Goal: Task Accomplishment & Management: Manage account settings

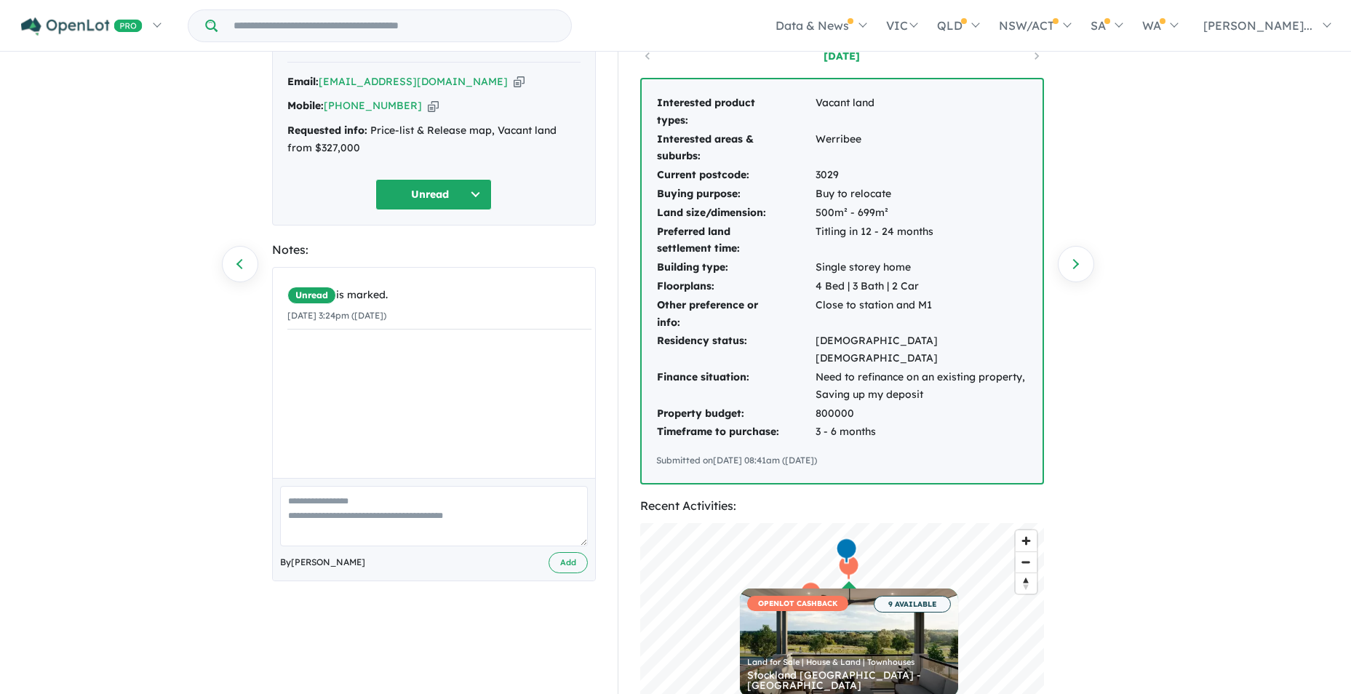
scroll to position [73, 0]
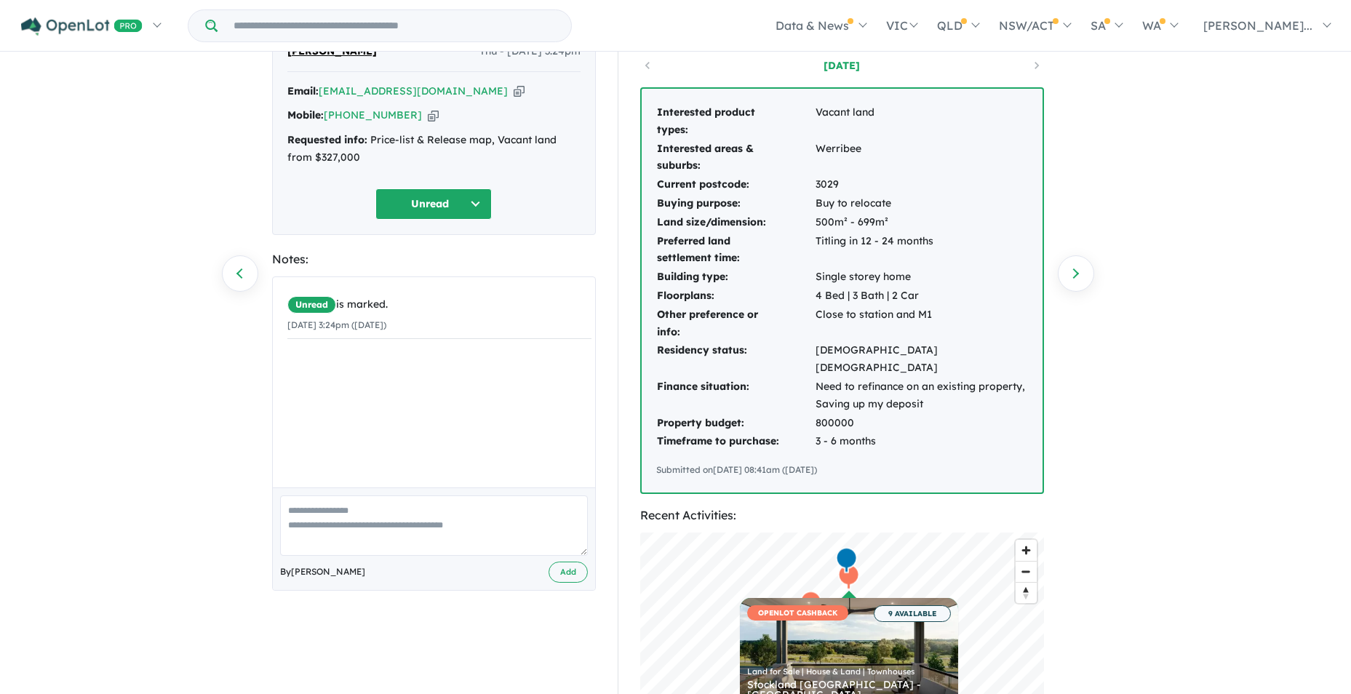
click at [391, 428] on div "Unread is marked. [DATE] 3:24pm ([DATE])" at bounding box center [439, 387] width 333 height 221
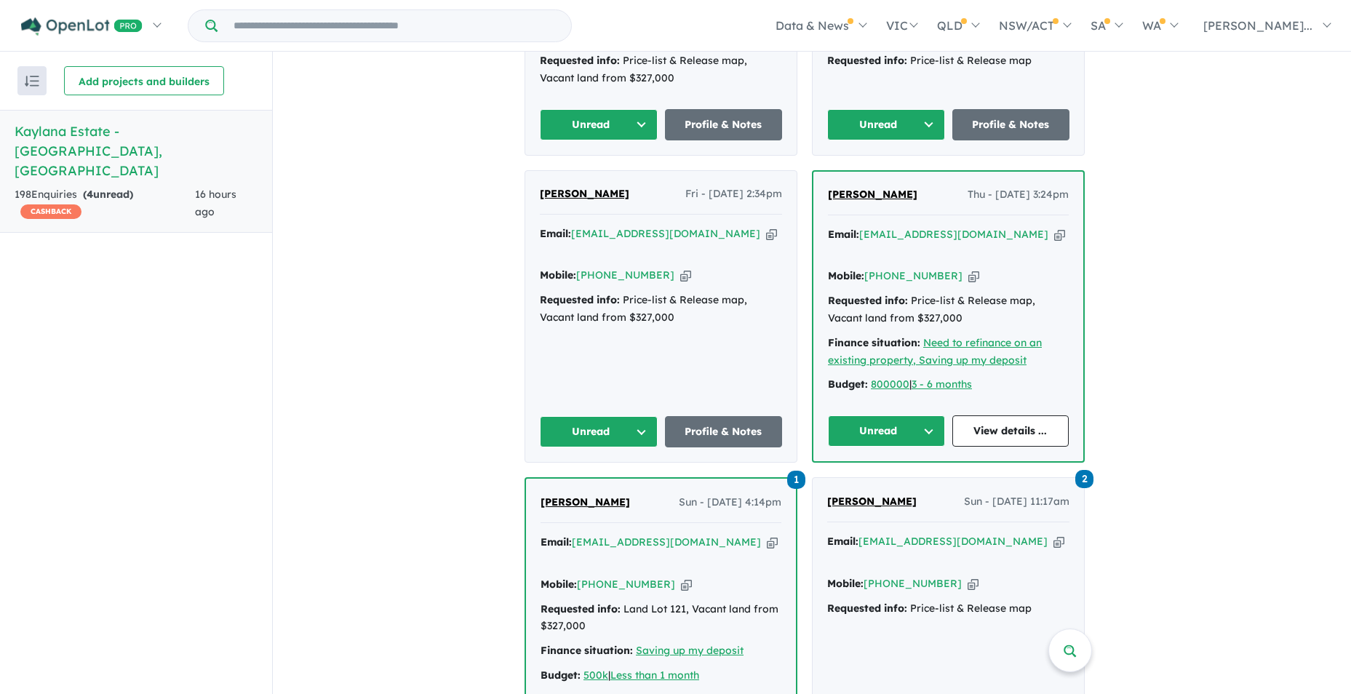
scroll to position [762, 0]
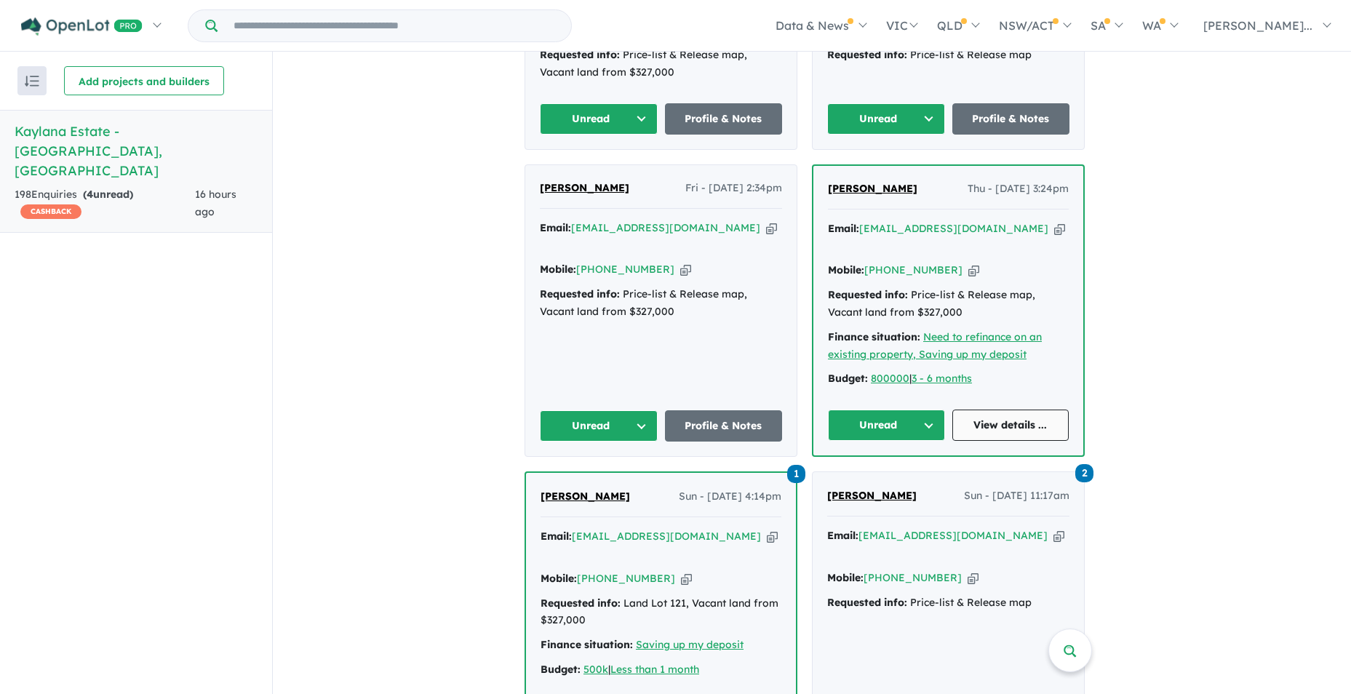
click at [1020, 409] on link "View details ..." at bounding box center [1010, 424] width 117 height 31
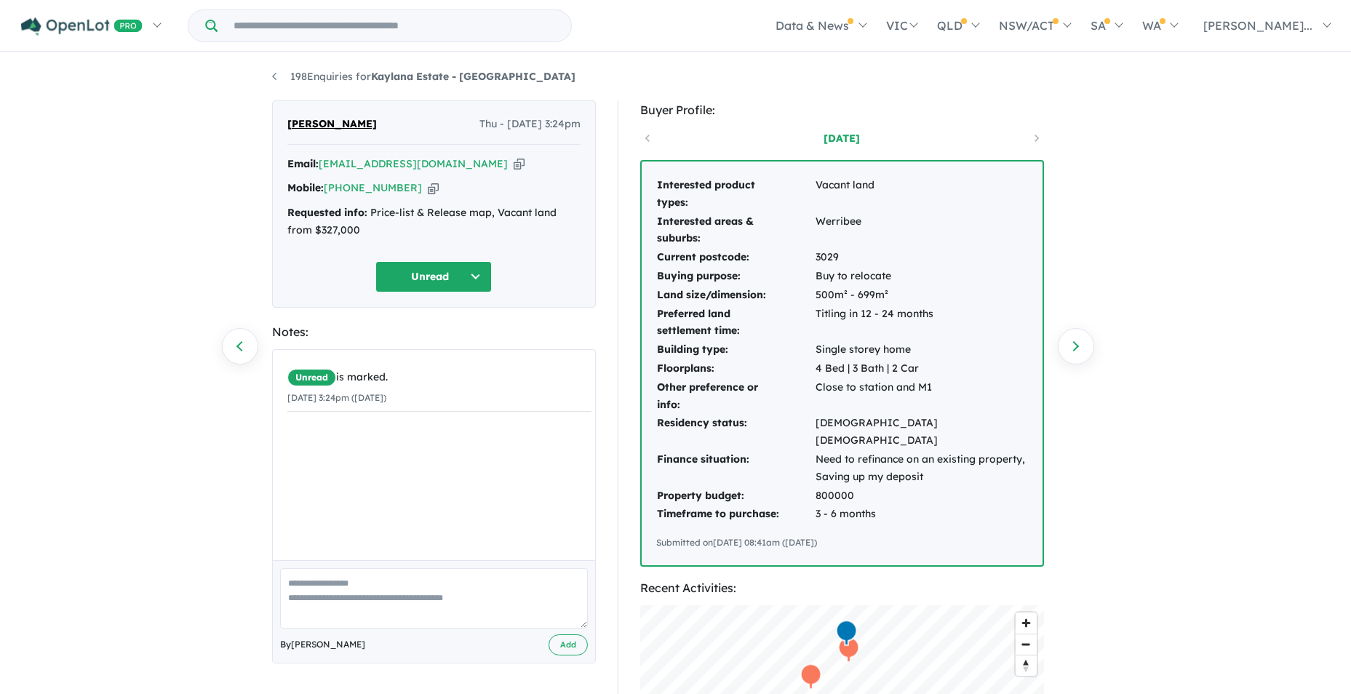
click at [1012, 372] on td "4 Bed | 3 Bath | 2 Car" at bounding box center [921, 368] width 213 height 19
click at [475, 273] on button "Unread" at bounding box center [433, 276] width 116 height 31
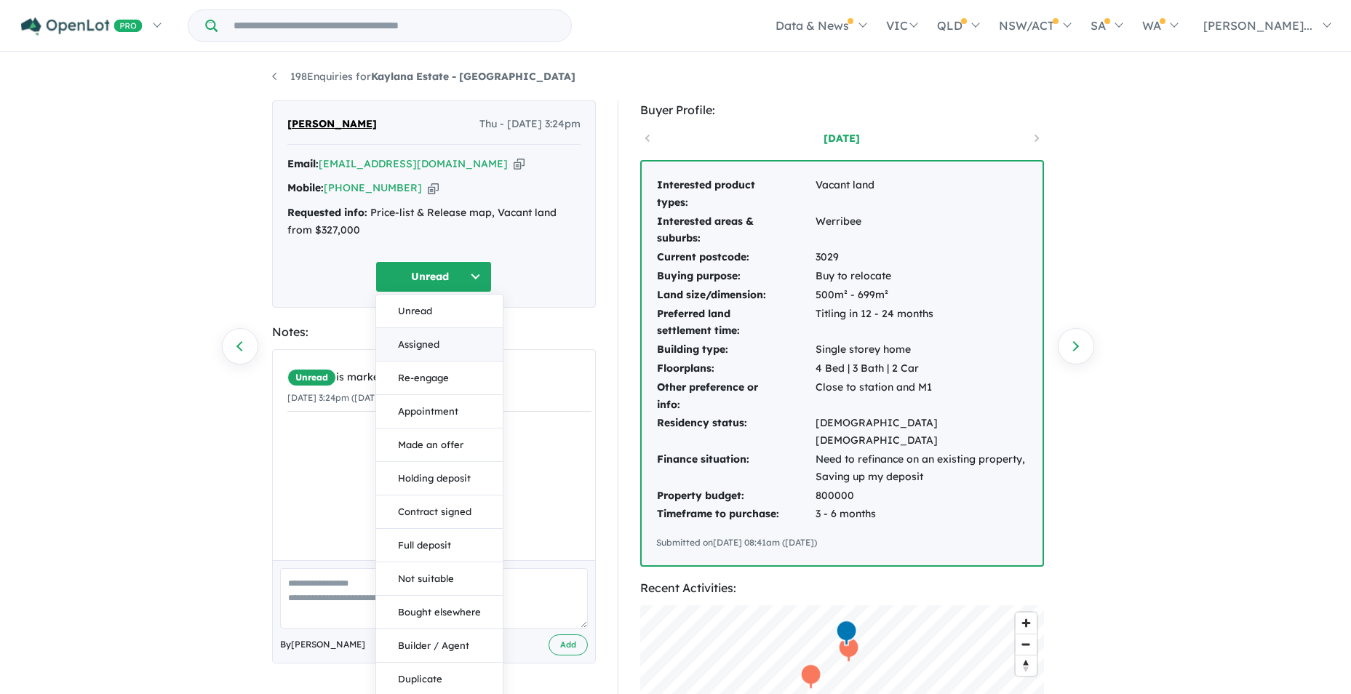
click at [425, 348] on button "Assigned" at bounding box center [439, 344] width 127 height 33
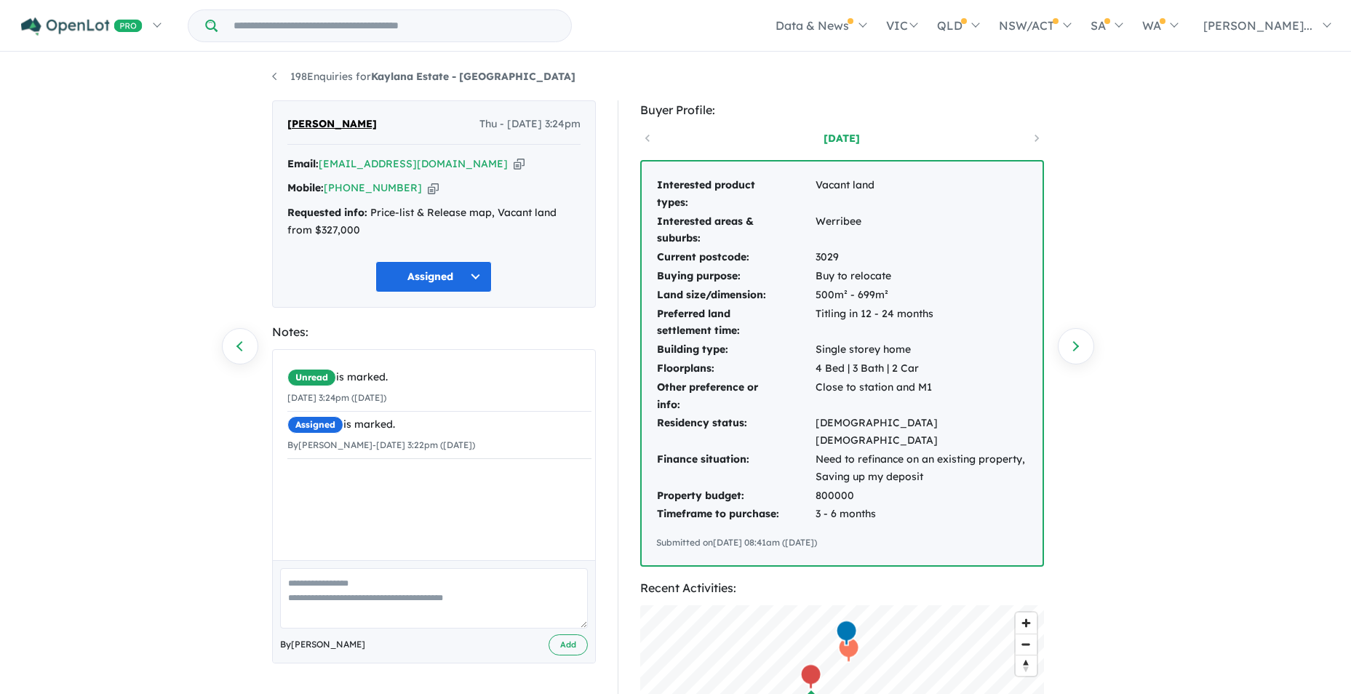
click at [321, 570] on textarea at bounding box center [434, 598] width 308 height 60
click at [513, 586] on textarea "**********" at bounding box center [434, 598] width 308 height 60
type textarea "**********"
click at [567, 650] on button "Add" at bounding box center [567, 644] width 39 height 21
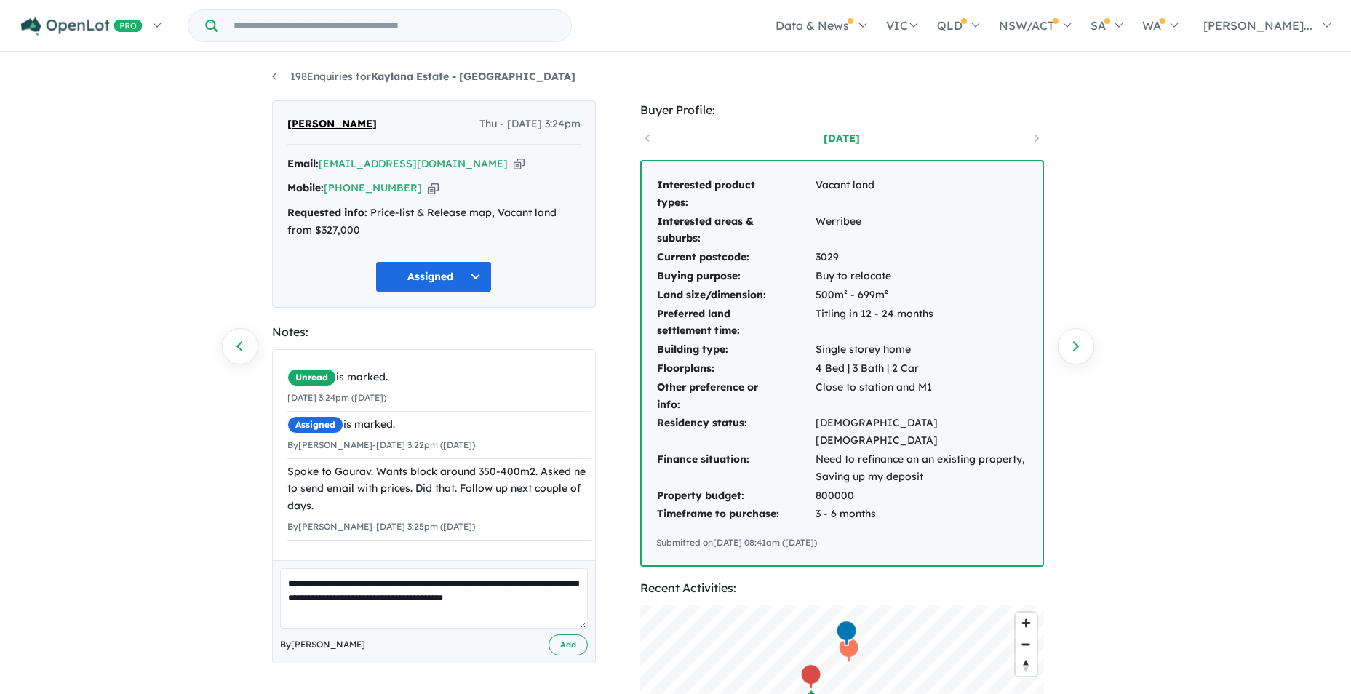
click at [274, 78] on link "198 Enquiries for Kaylana Estate - [GEOGRAPHIC_DATA]" at bounding box center [423, 76] width 303 height 13
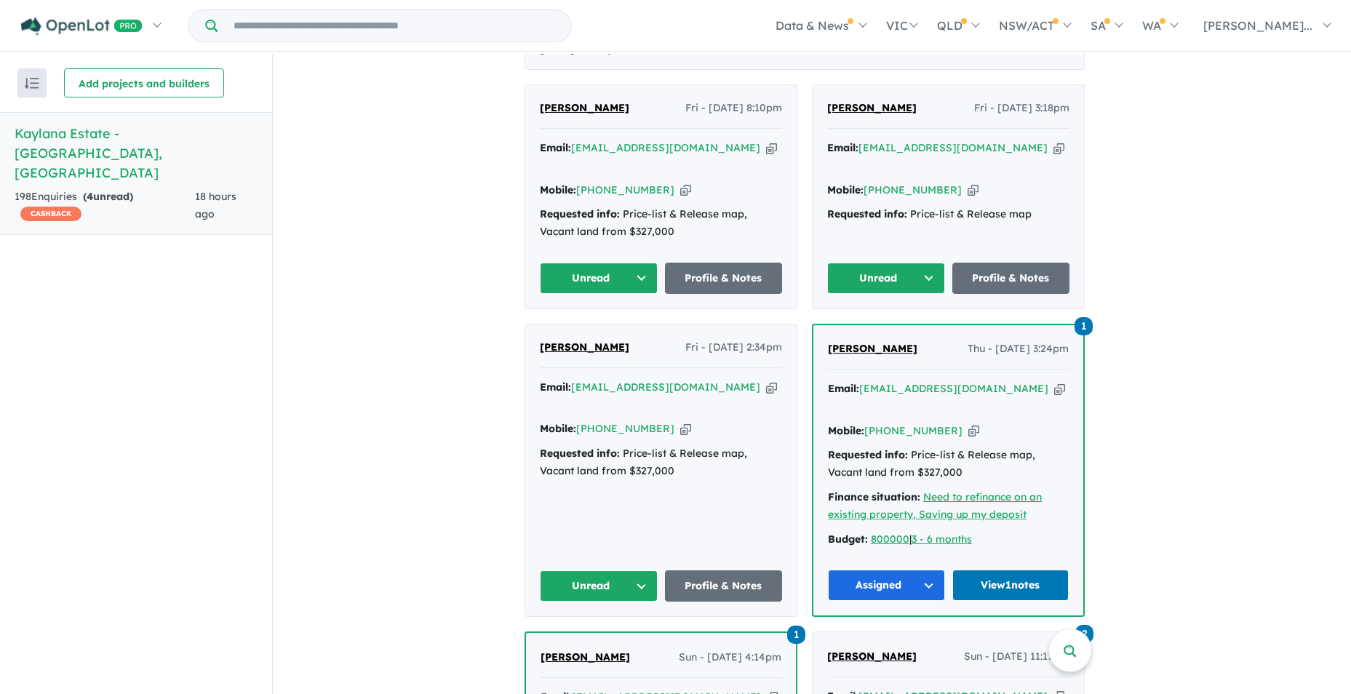
scroll to position [689, 0]
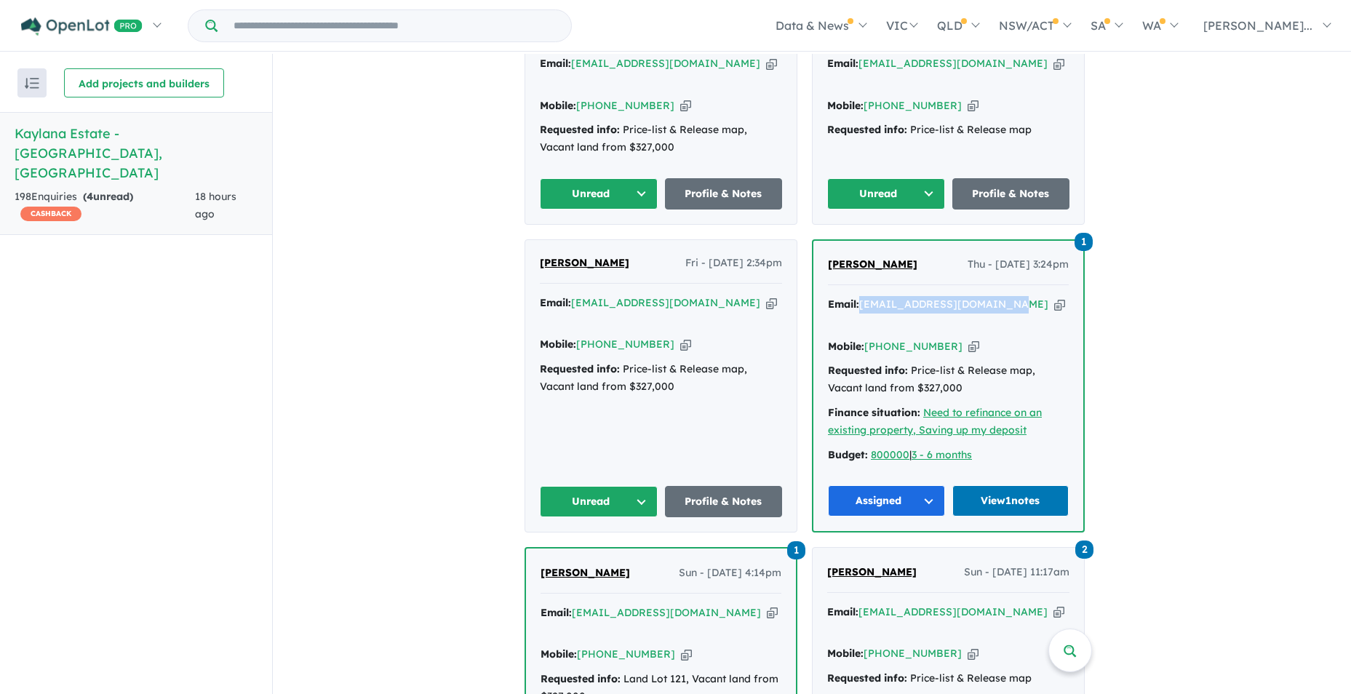
drag, startPoint x: 1015, startPoint y: 281, endPoint x: 868, endPoint y: 287, distance: 146.3
click at [868, 296] on div "Email: gauravdeshwal12@gmail.com Copied!" at bounding box center [948, 313] width 241 height 35
drag, startPoint x: 868, startPoint y: 287, endPoint x: 879, endPoint y: 283, distance: 11.8
copy a%20Kaylana%20Estate%20-%20Tarneit"] "[EMAIL_ADDRESS][DOMAIN_NAME]"
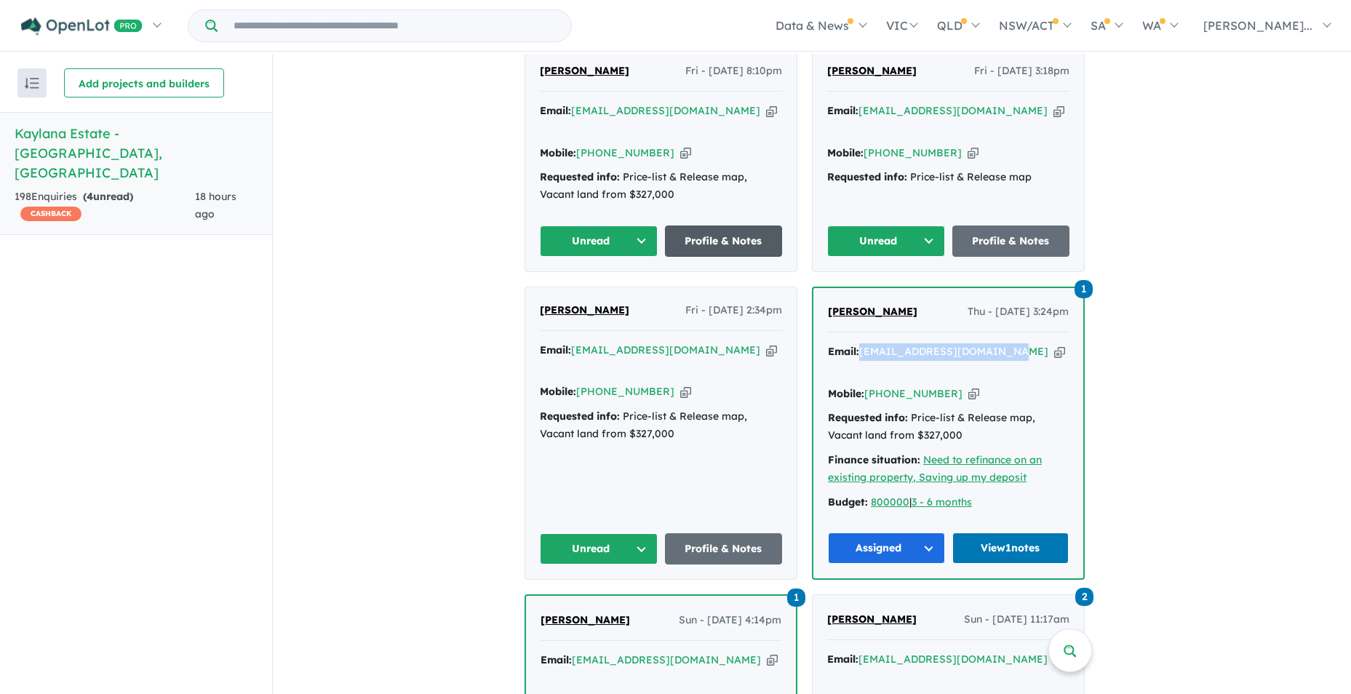
scroll to position [616, 0]
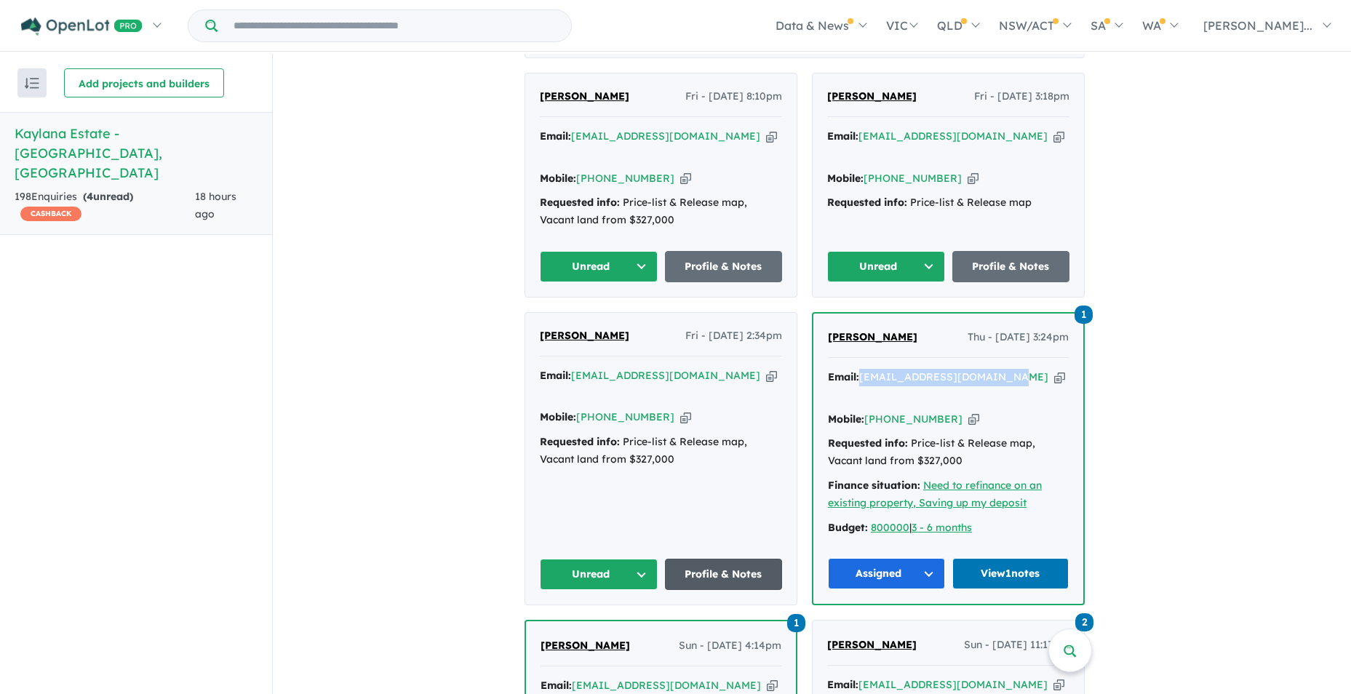
click at [712, 559] on link "Profile & Notes" at bounding box center [724, 574] width 118 height 31
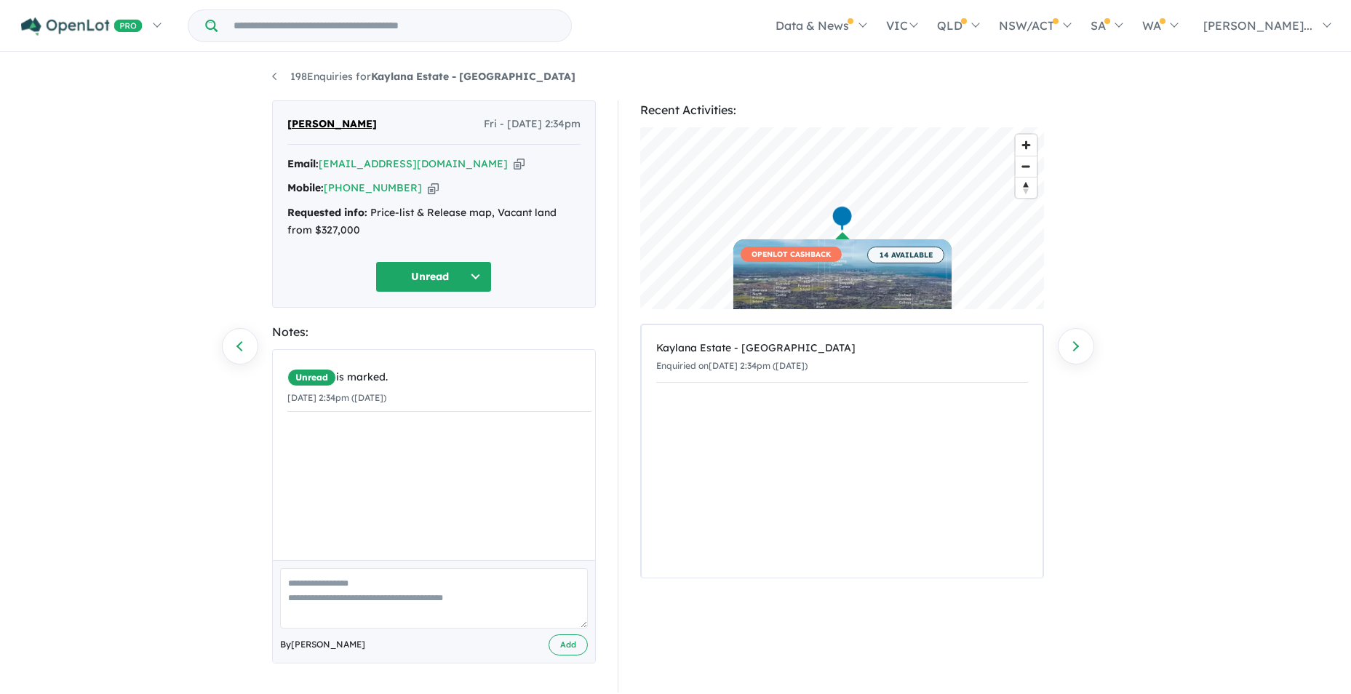
click at [476, 271] on button "Unread" at bounding box center [433, 276] width 116 height 31
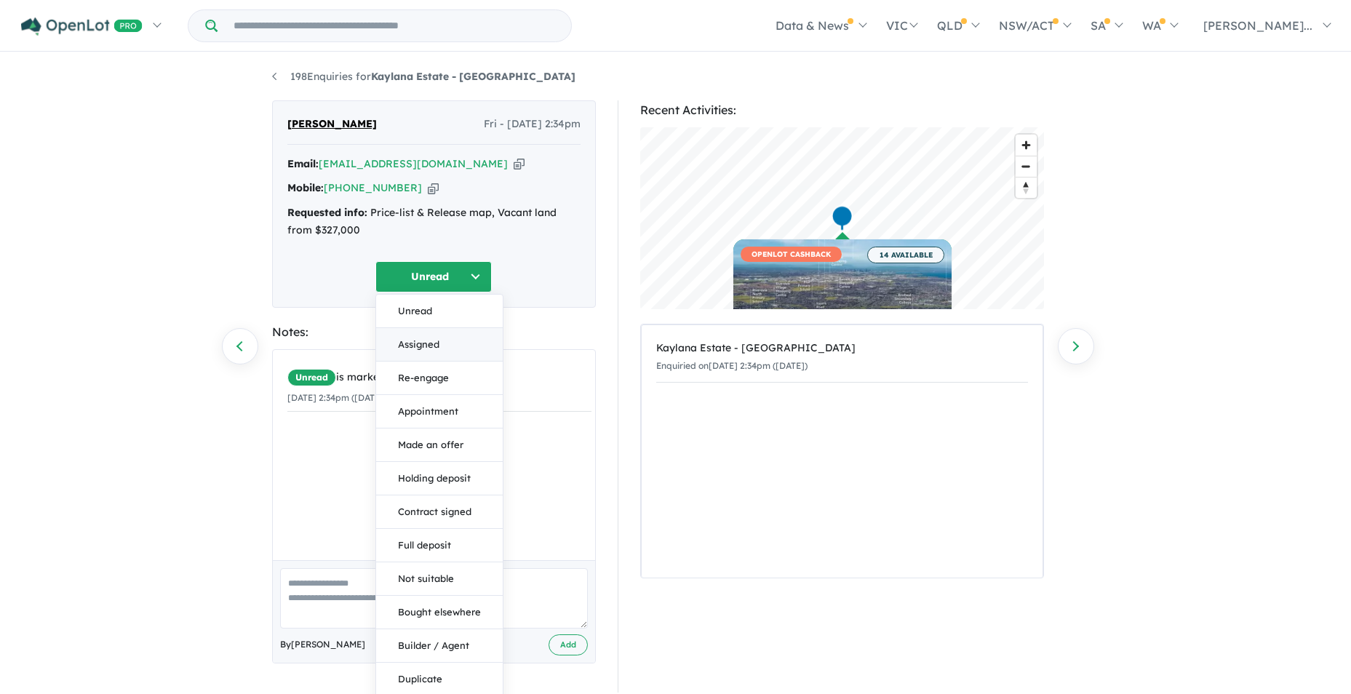
click at [441, 339] on button "Assigned" at bounding box center [439, 344] width 127 height 33
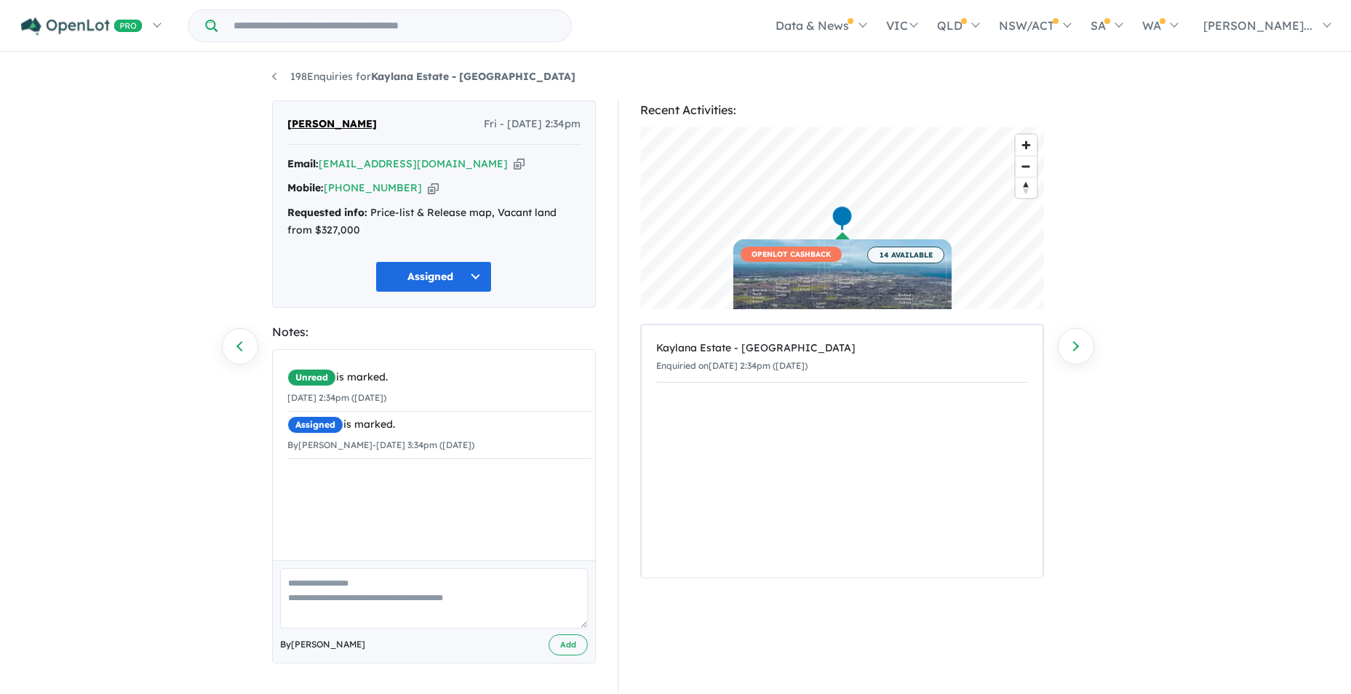
click at [317, 581] on textarea at bounding box center [434, 598] width 308 height 60
type textarea "**********"
click at [567, 641] on button "Add" at bounding box center [567, 644] width 39 height 21
drag, startPoint x: 444, startPoint y: 166, endPoint x: 324, endPoint y: 170, distance: 120.8
click at [324, 170] on div "Email: msksalman@yahoo.com Copied!" at bounding box center [433, 164] width 293 height 17
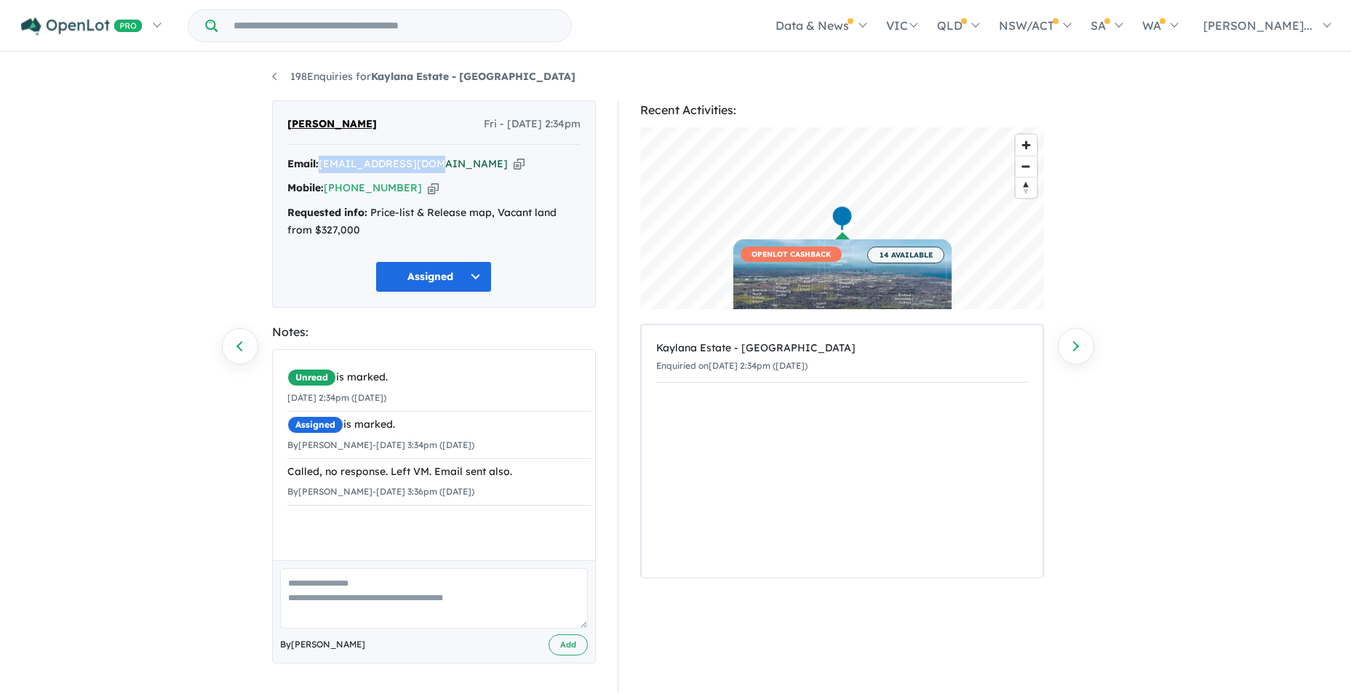
drag, startPoint x: 324, startPoint y: 170, endPoint x: 356, endPoint y: 163, distance: 32.8
copy a%20Kaylana%20Estate%20-%20Tarneit"] "[EMAIL_ADDRESS][DOMAIN_NAME]"
click at [275, 76] on link "198 Enquiries for Kaylana Estate - [GEOGRAPHIC_DATA]" at bounding box center [423, 76] width 303 height 13
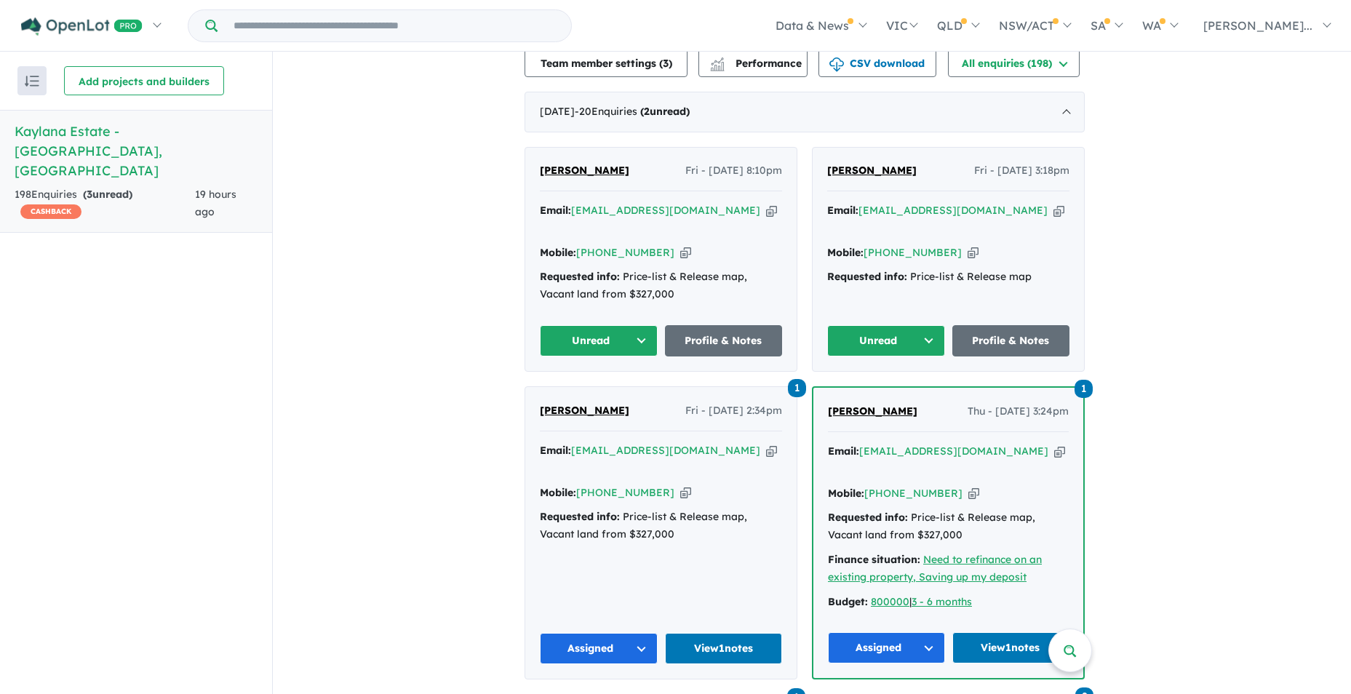
scroll to position [398, 0]
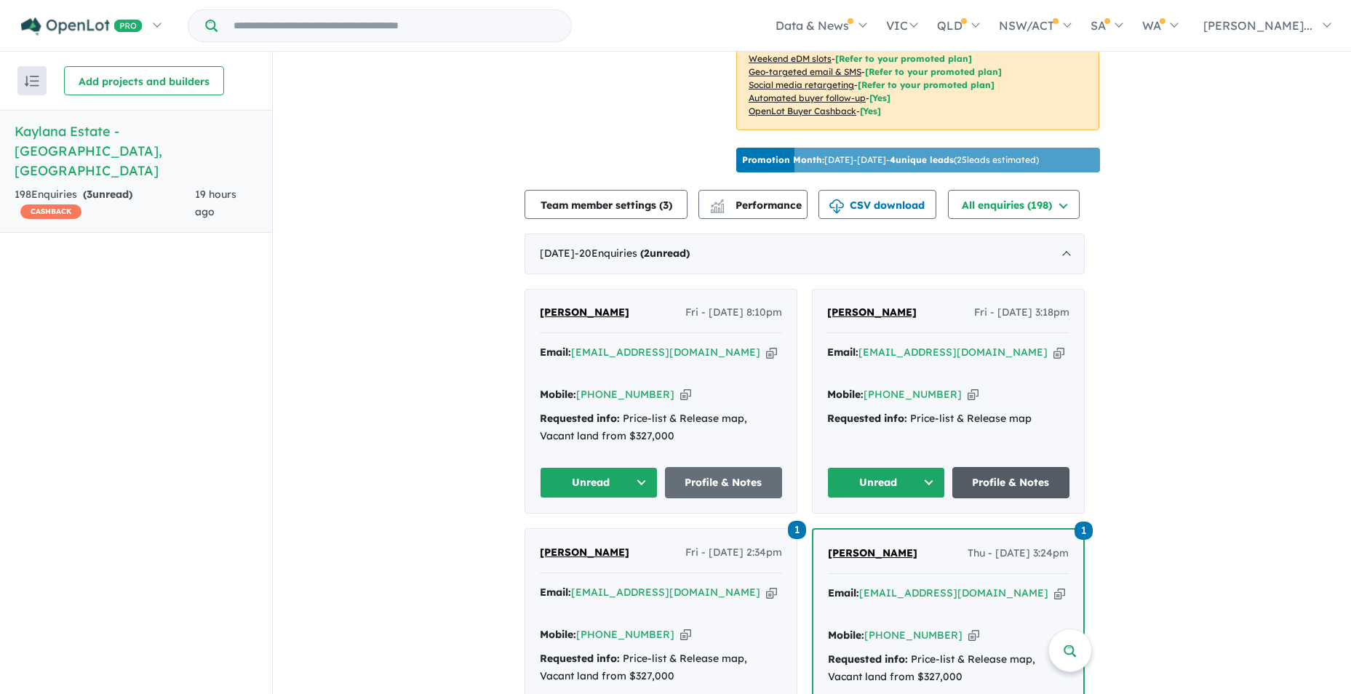
click at [1020, 467] on link "Profile & Notes" at bounding box center [1011, 482] width 118 height 31
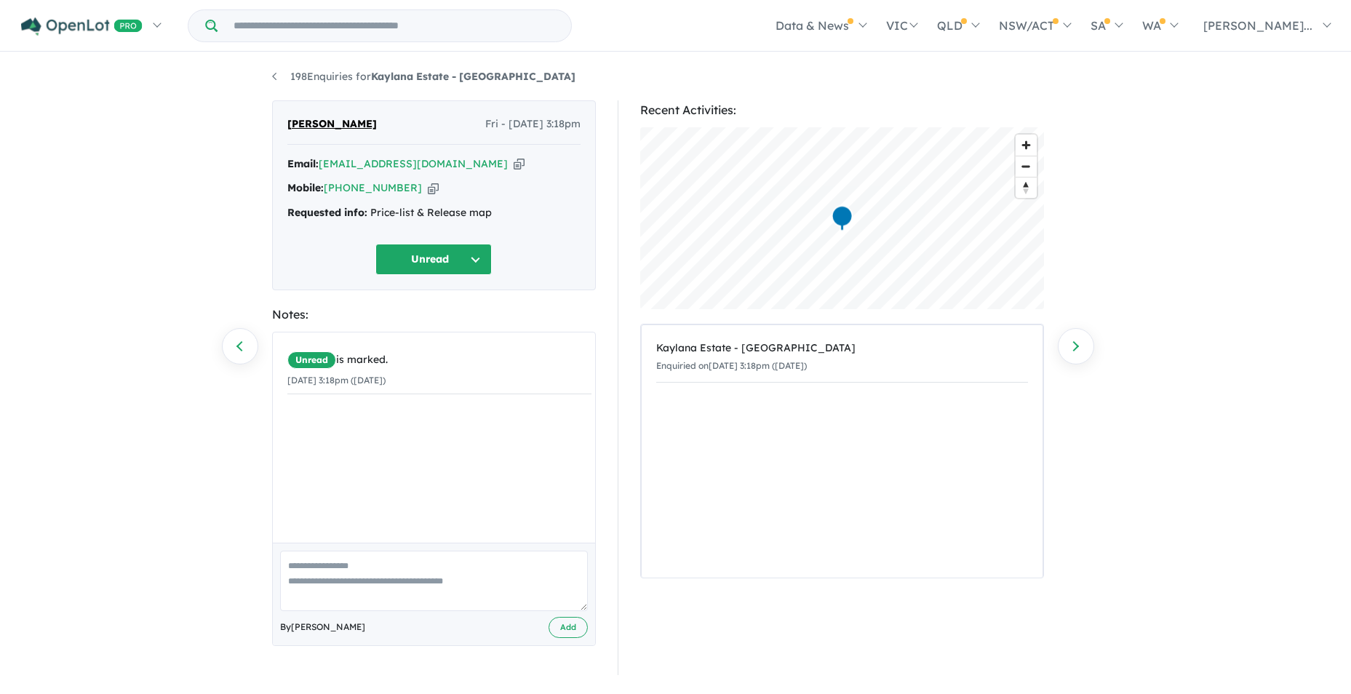
click at [475, 268] on button "Unread" at bounding box center [433, 259] width 116 height 31
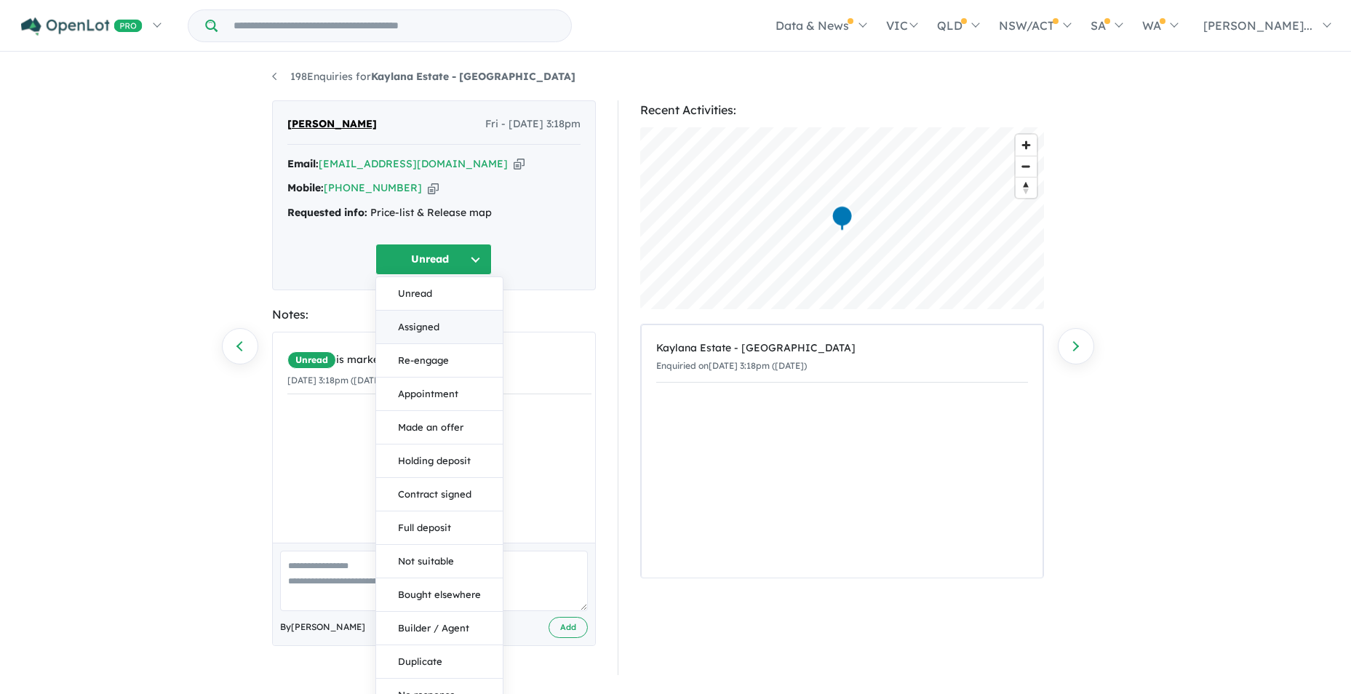
click at [424, 324] on button "Assigned" at bounding box center [439, 327] width 127 height 33
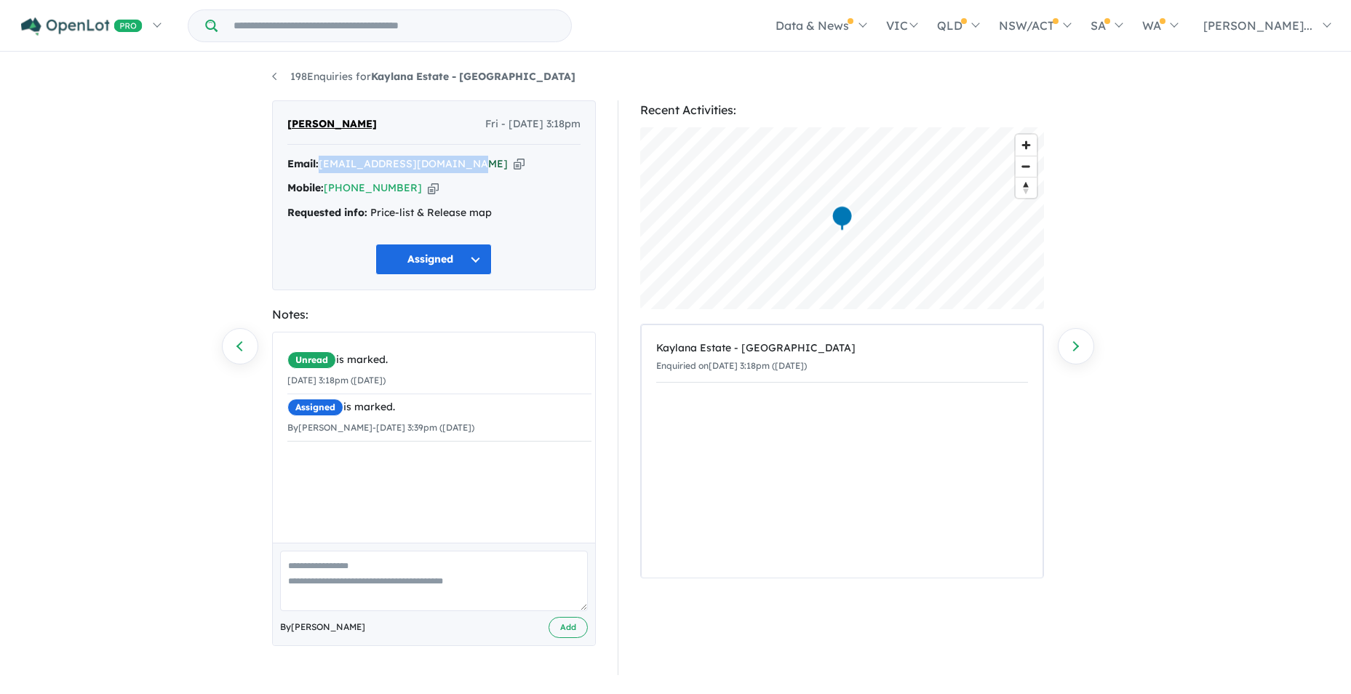
drag, startPoint x: 475, startPoint y: 164, endPoint x: 325, endPoint y: 166, distance: 149.8
click at [325, 166] on div "Email: gaganguraya0013@gmail.com Copied!" at bounding box center [433, 164] width 293 height 17
drag, startPoint x: 325, startPoint y: 166, endPoint x: 334, endPoint y: 165, distance: 8.8
copy a%20Kaylana%20Estate%20-%20Tarneit"] "[EMAIL_ADDRESS][DOMAIN_NAME]"
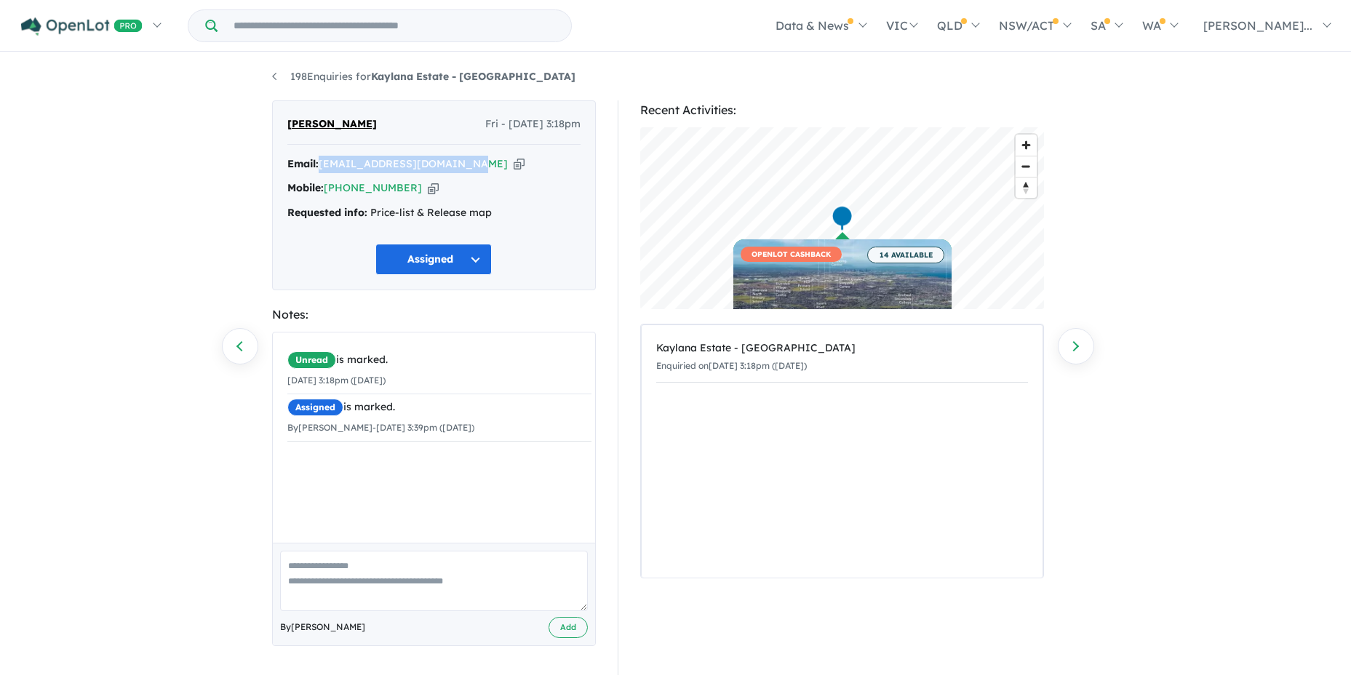
click at [319, 574] on textarea at bounding box center [434, 581] width 308 height 60
drag, startPoint x: 473, startPoint y: 568, endPoint x: 532, endPoint y: 567, distance: 58.9
click at [532, 567] on textarea "**********" at bounding box center [434, 581] width 308 height 60
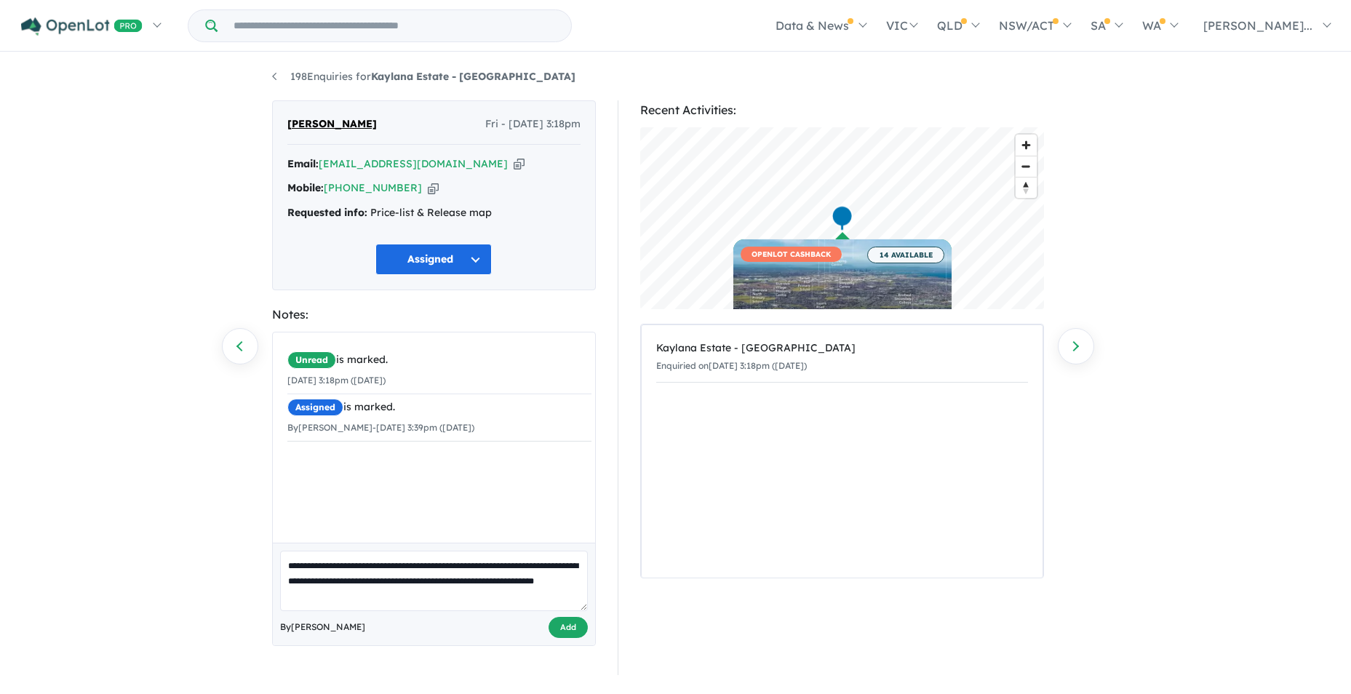
type textarea "**********"
click at [569, 625] on button "Add" at bounding box center [567, 627] width 39 height 21
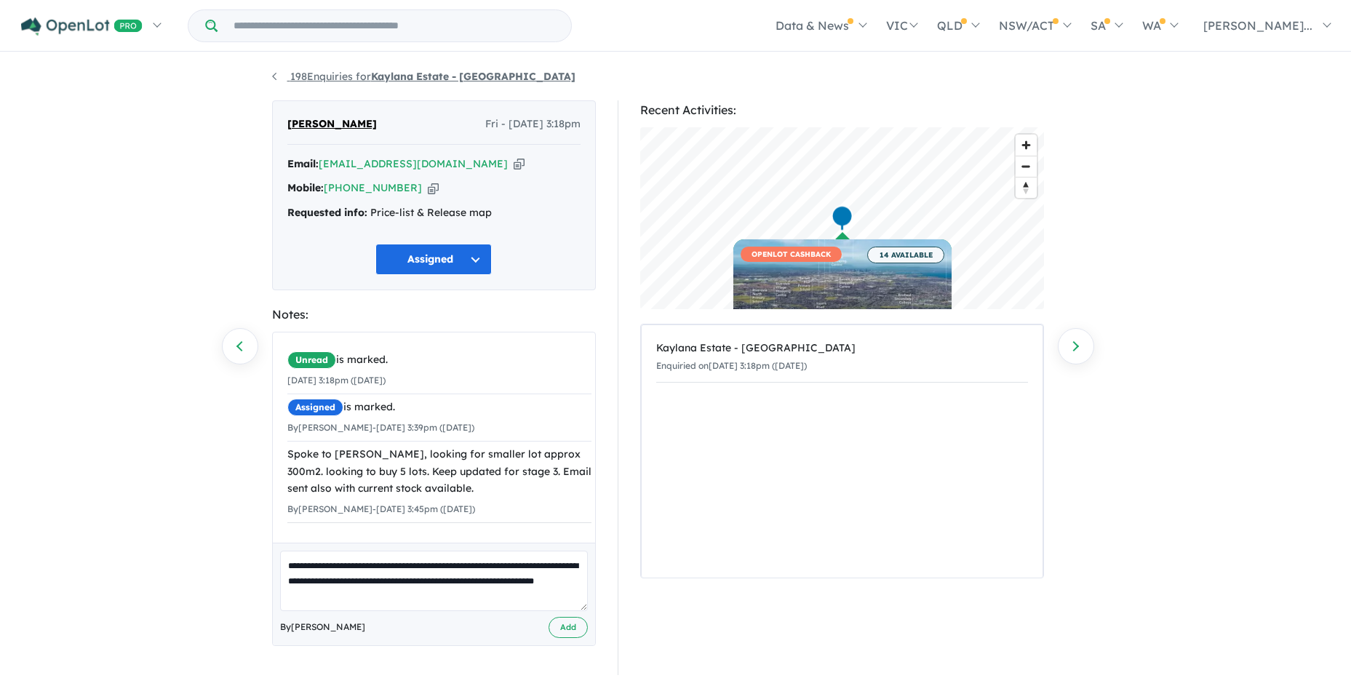
click at [276, 71] on link "198 Enquiries for Kaylana Estate - Tarneit" at bounding box center [423, 76] width 303 height 13
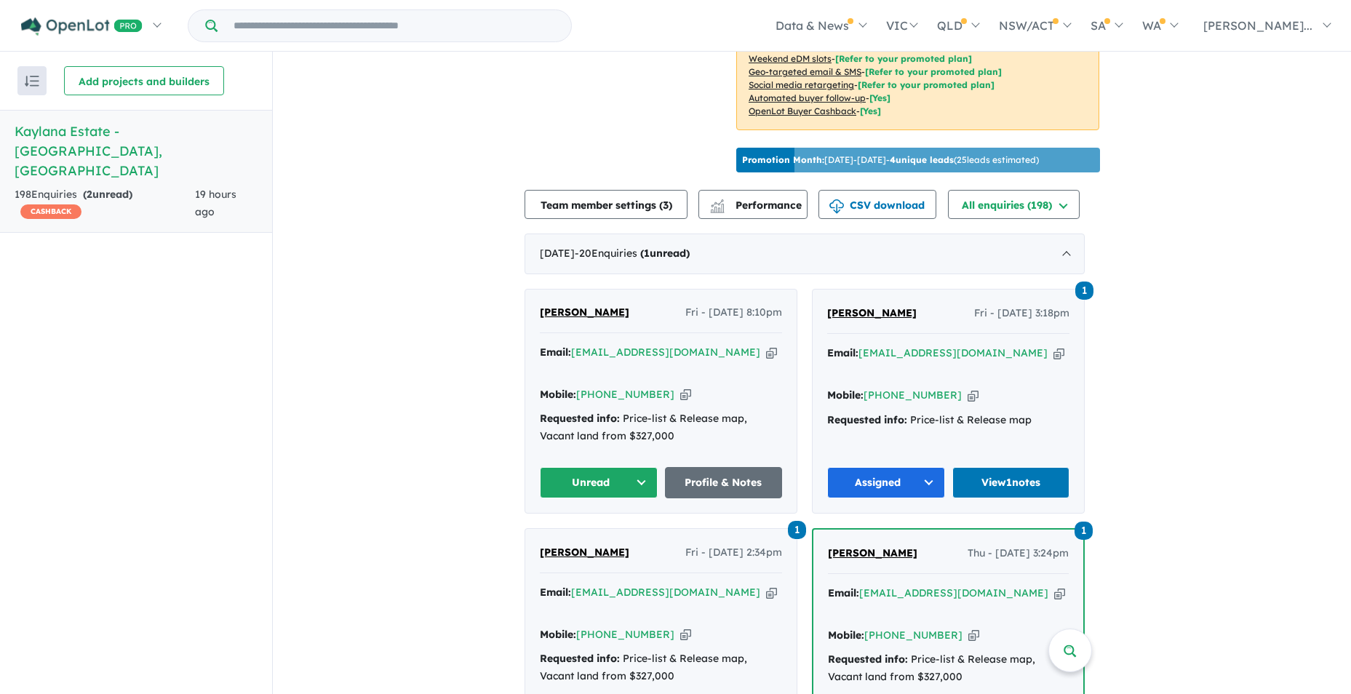
scroll to position [616, 0]
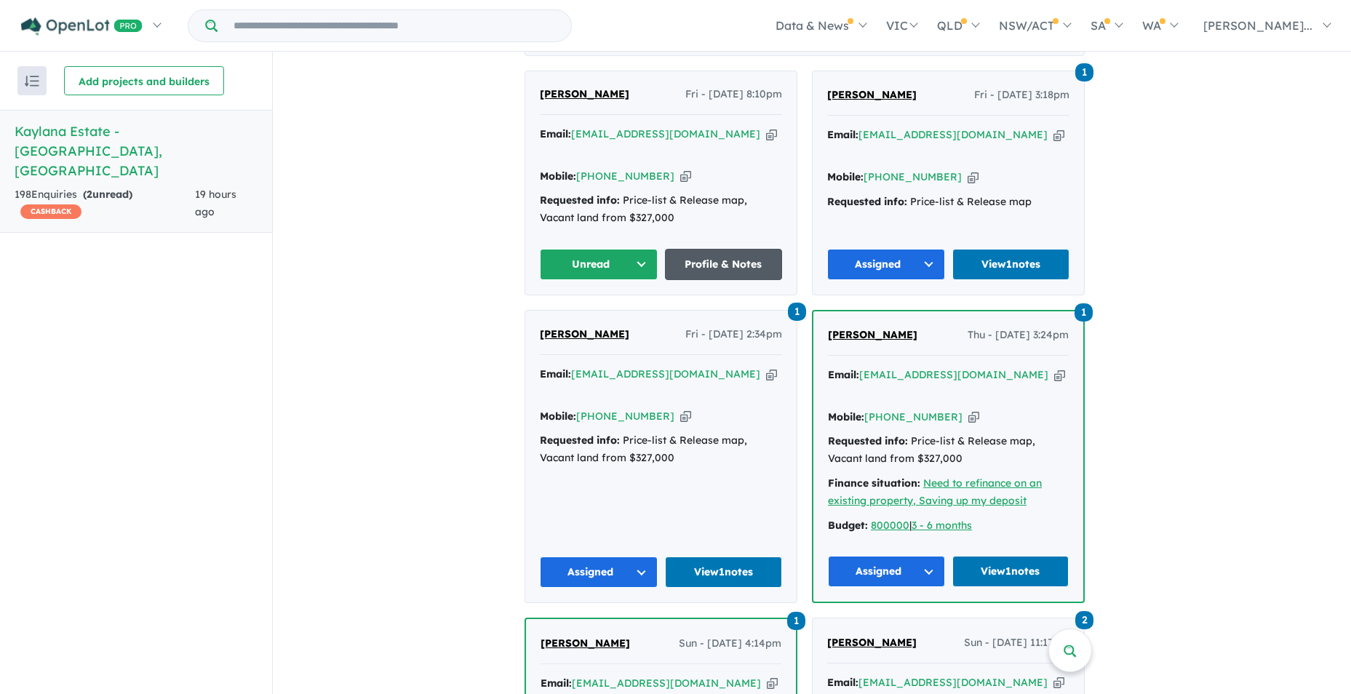
click at [725, 249] on link "Profile & Notes" at bounding box center [724, 264] width 118 height 31
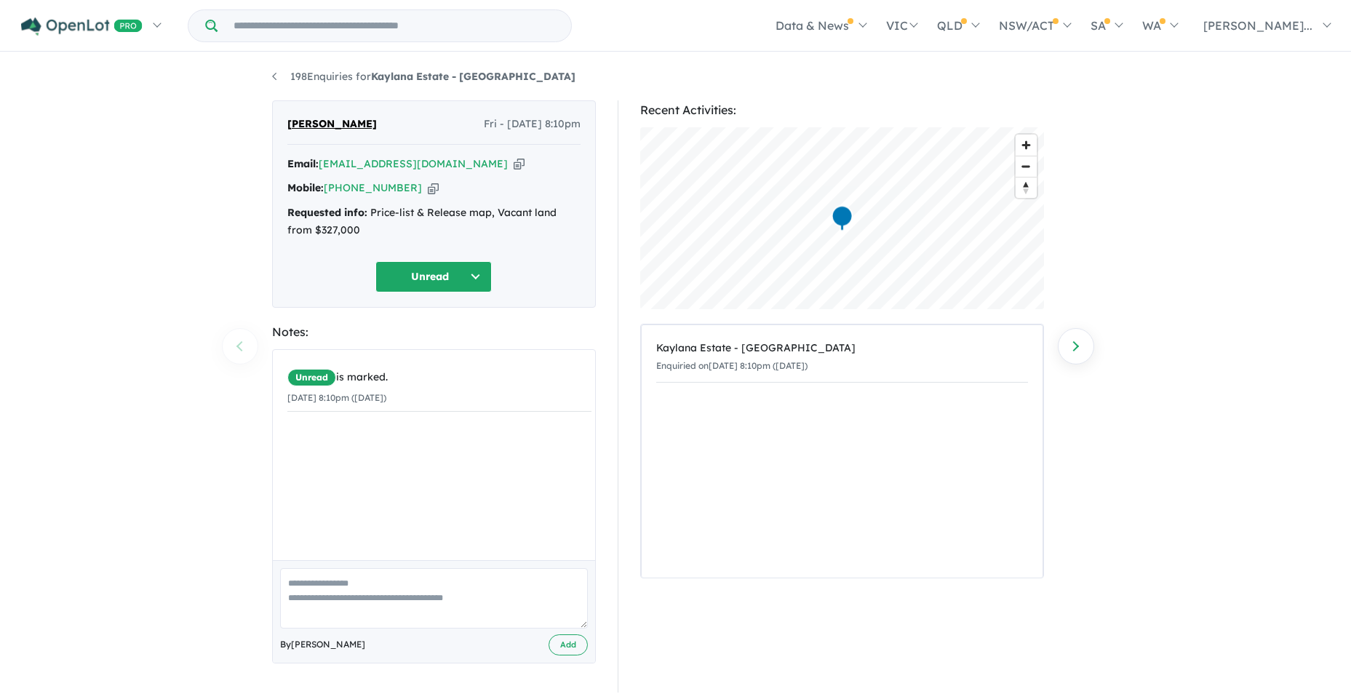
click at [473, 273] on button "Unread" at bounding box center [433, 276] width 116 height 31
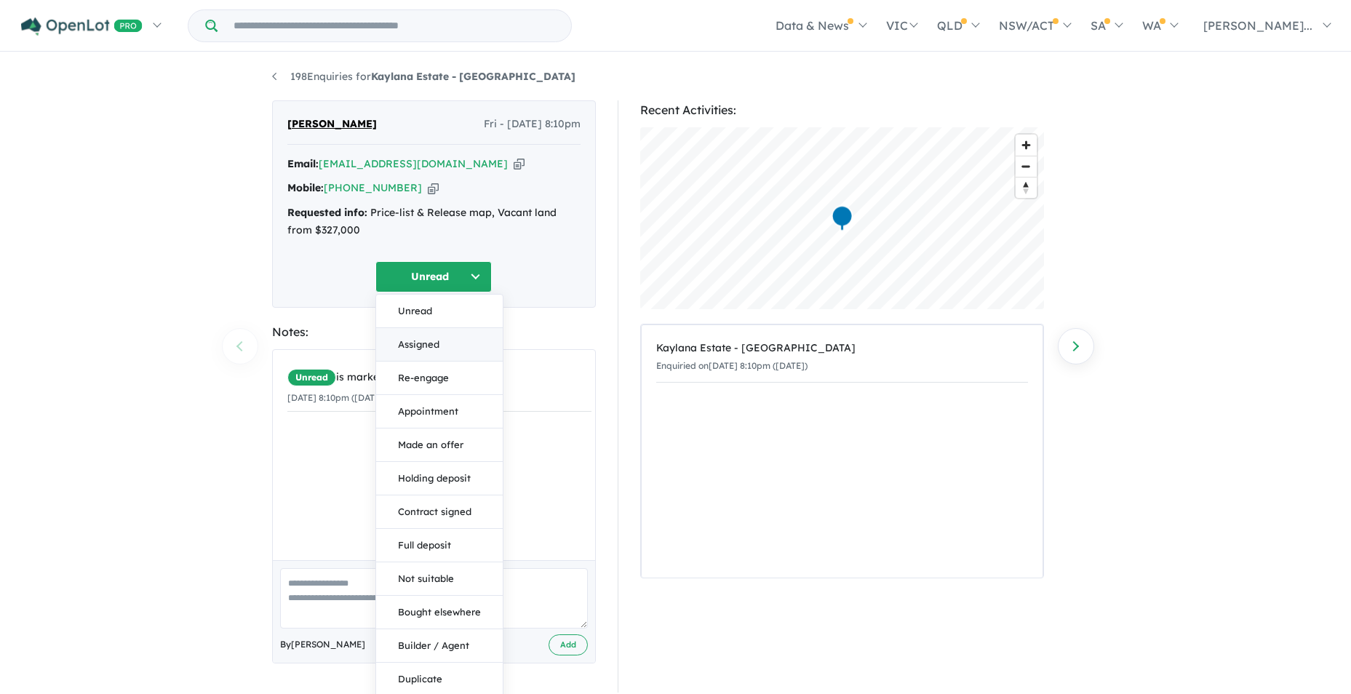
click at [426, 338] on button "Assigned" at bounding box center [439, 344] width 127 height 33
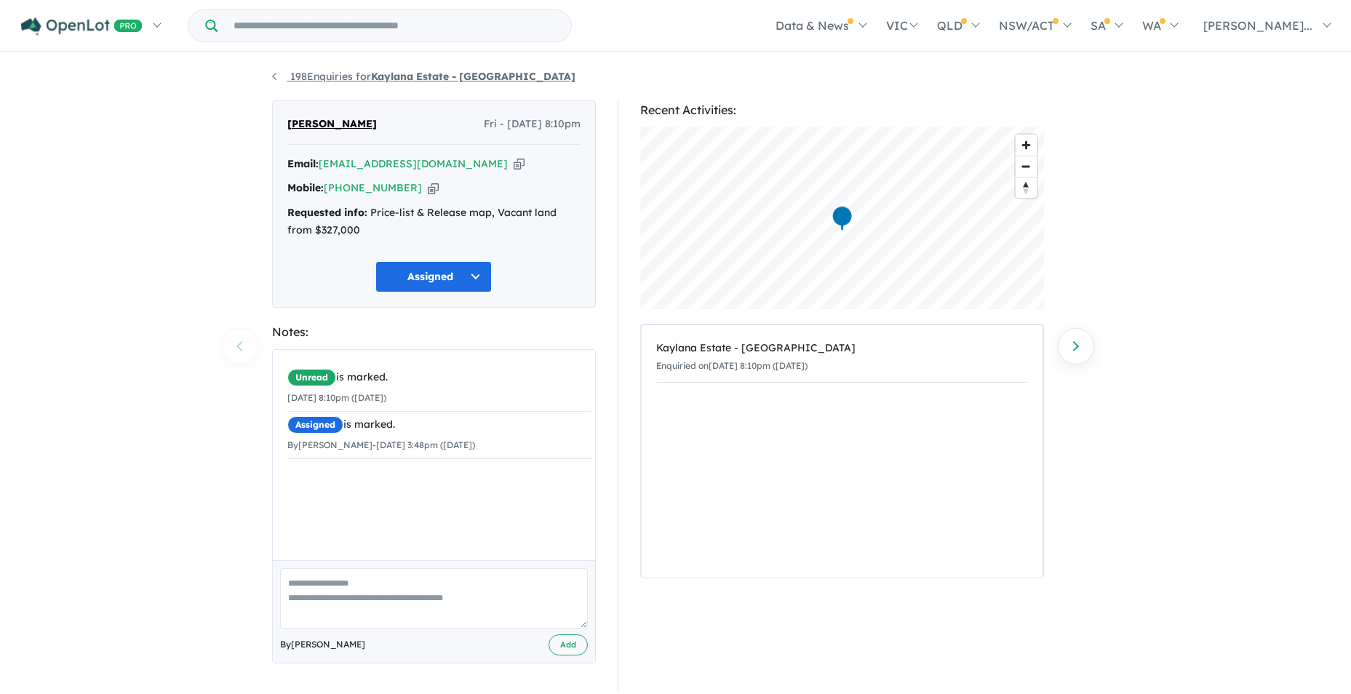
click at [275, 79] on link "198 Enquiries for Kaylana Estate - [GEOGRAPHIC_DATA]" at bounding box center [423, 76] width 303 height 13
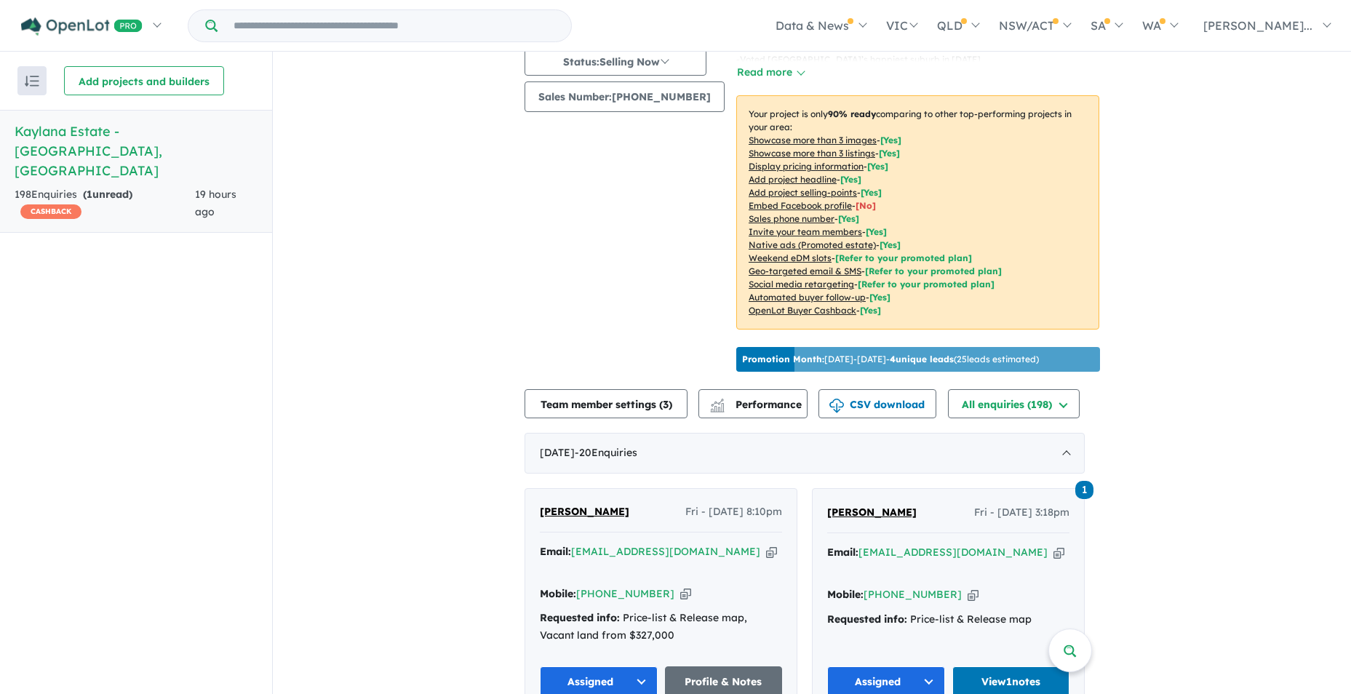
scroll to position [325, 0]
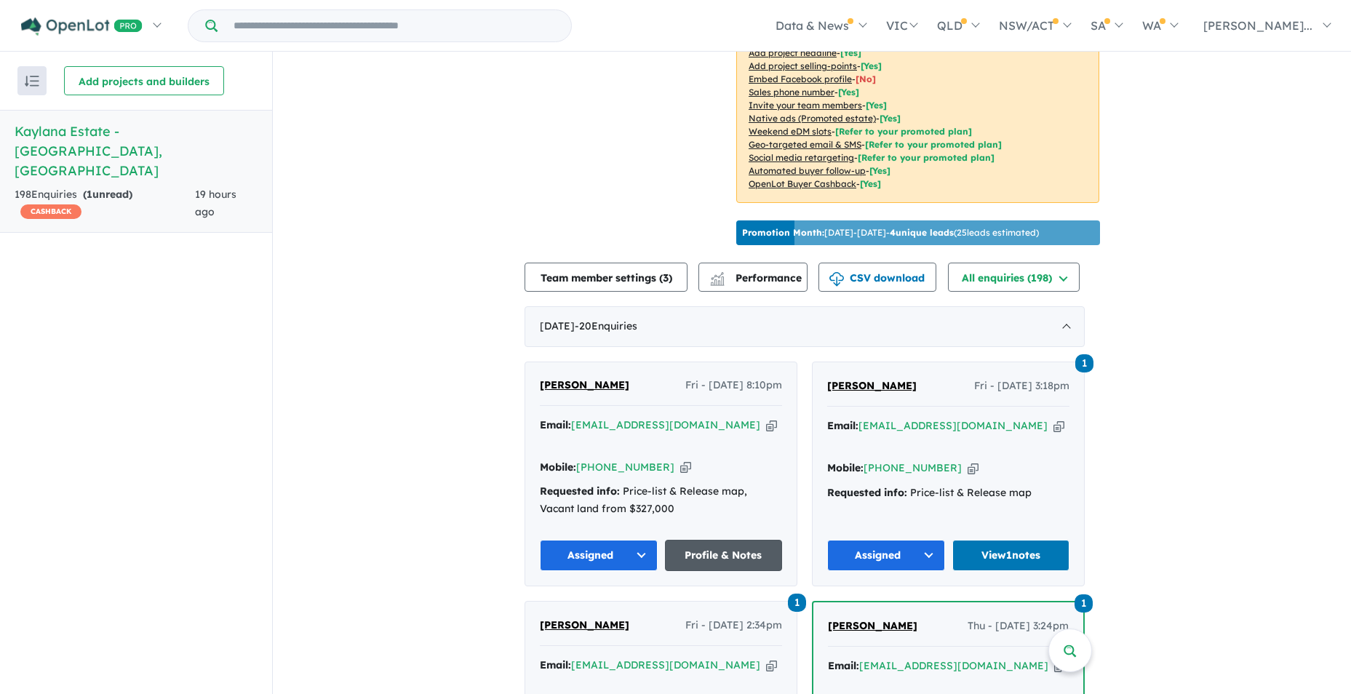
click at [738, 540] on link "Profile & Notes" at bounding box center [724, 555] width 118 height 31
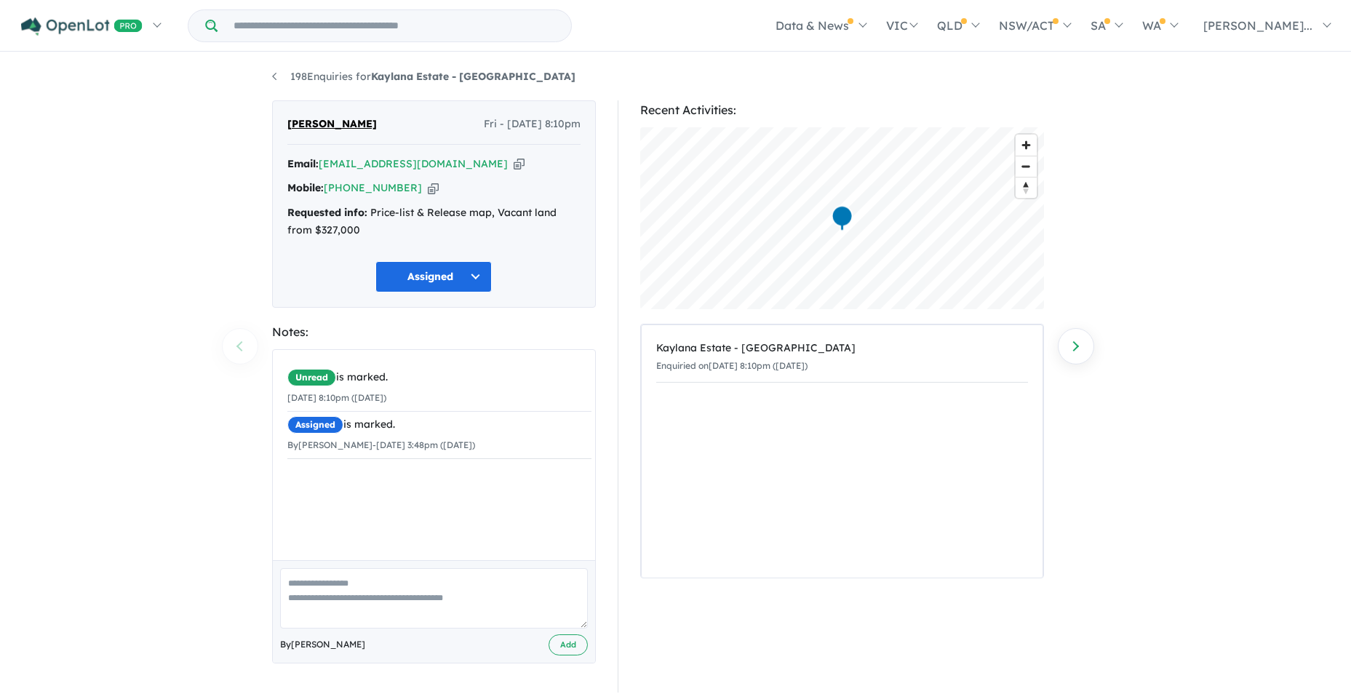
click at [336, 583] on textarea at bounding box center [434, 598] width 308 height 60
click at [339, 578] on textarea at bounding box center [434, 598] width 308 height 60
type textarea "**********"
click at [569, 649] on button "Add" at bounding box center [567, 644] width 39 height 21
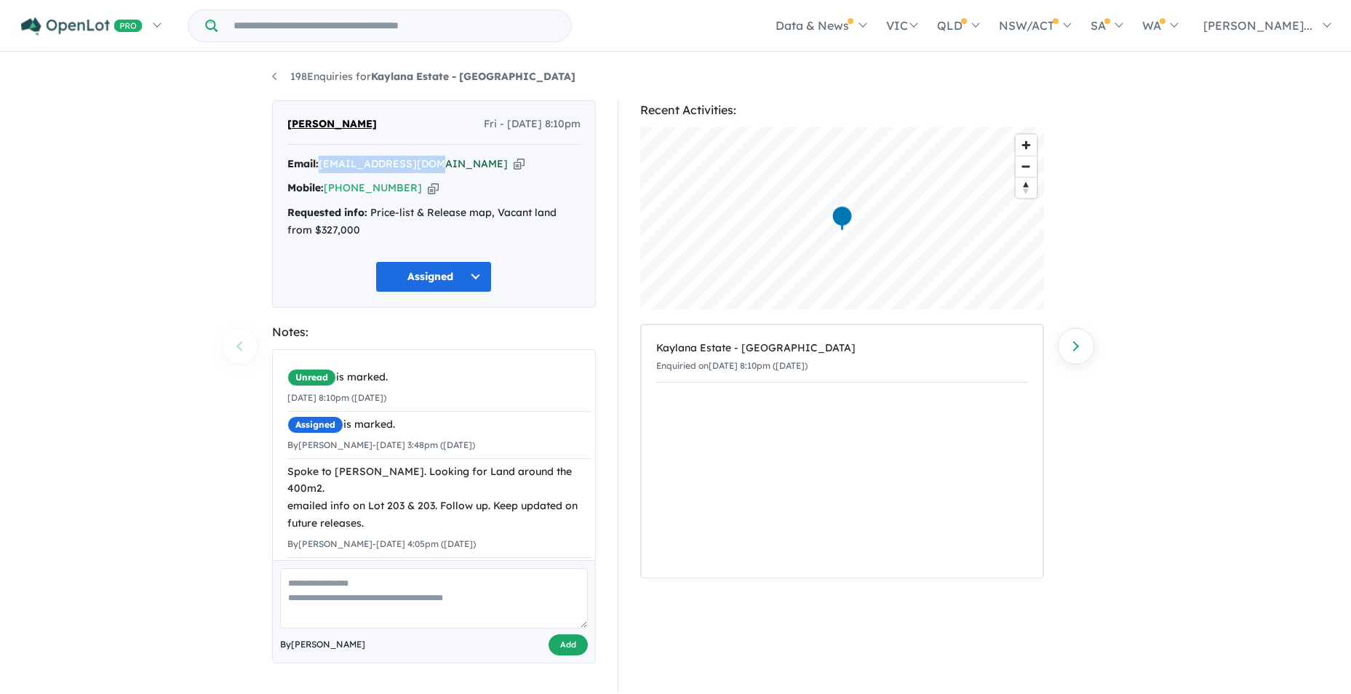
drag, startPoint x: 431, startPoint y: 164, endPoint x: 324, endPoint y: 164, distance: 107.6
click at [324, 164] on div "Email: hasannaqvi@live.com Copied!" at bounding box center [433, 164] width 293 height 17
copy a%20Kaylana%20Estate%20-%20Tarneit"] "[EMAIL_ADDRESS][DOMAIN_NAME]"
click at [278, 78] on link "198 Enquiries for Kaylana Estate - Tarneit" at bounding box center [423, 76] width 303 height 13
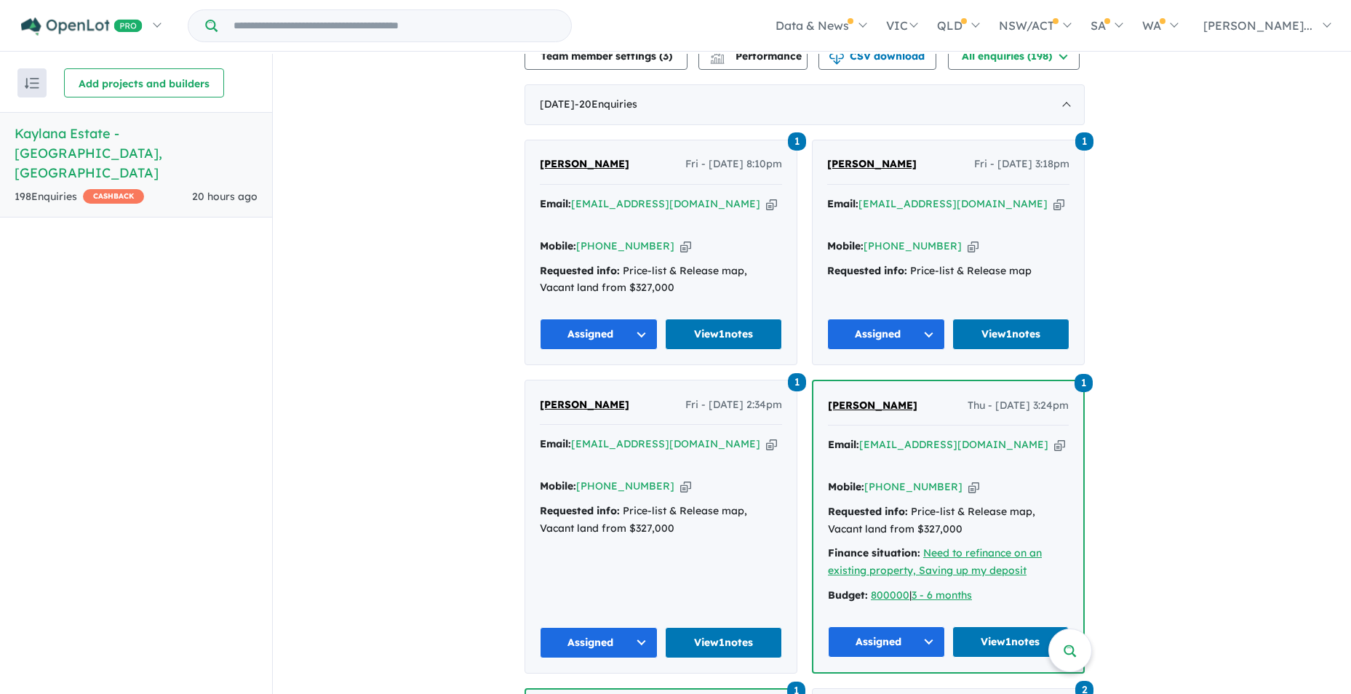
scroll to position [655, 0]
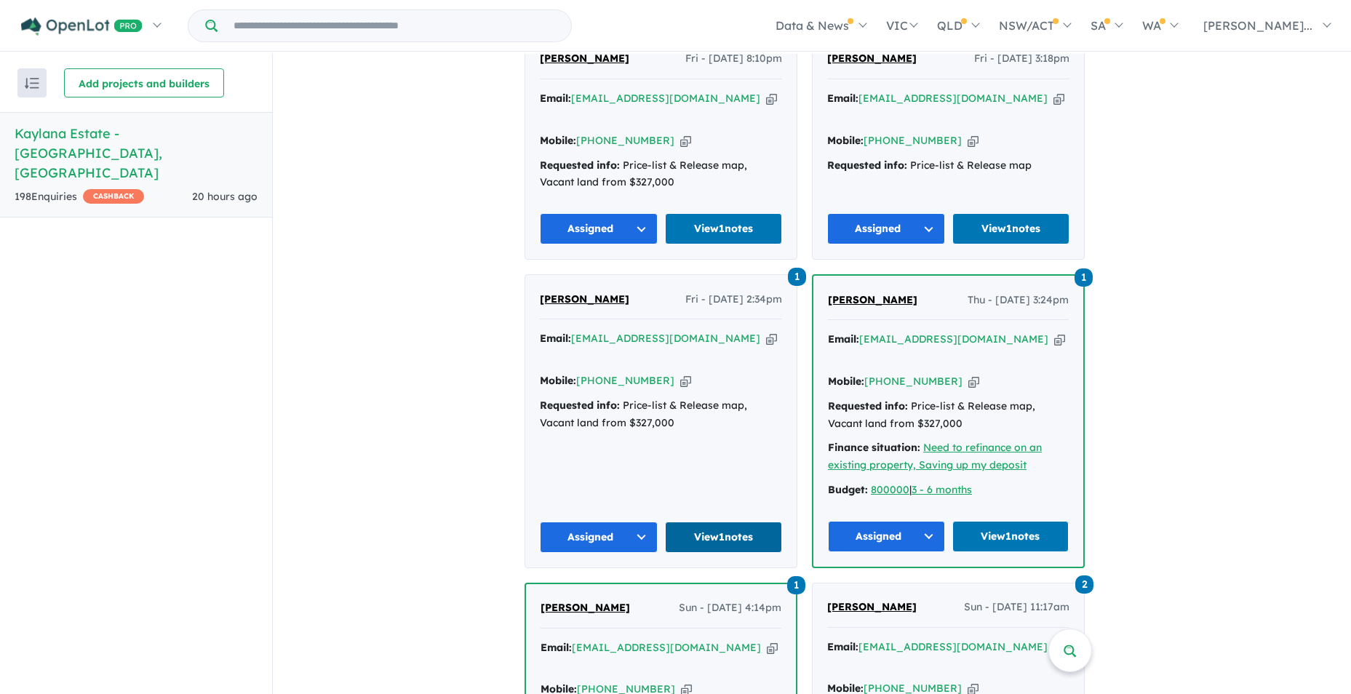
click at [743, 521] on link "View 1 notes" at bounding box center [724, 536] width 118 height 31
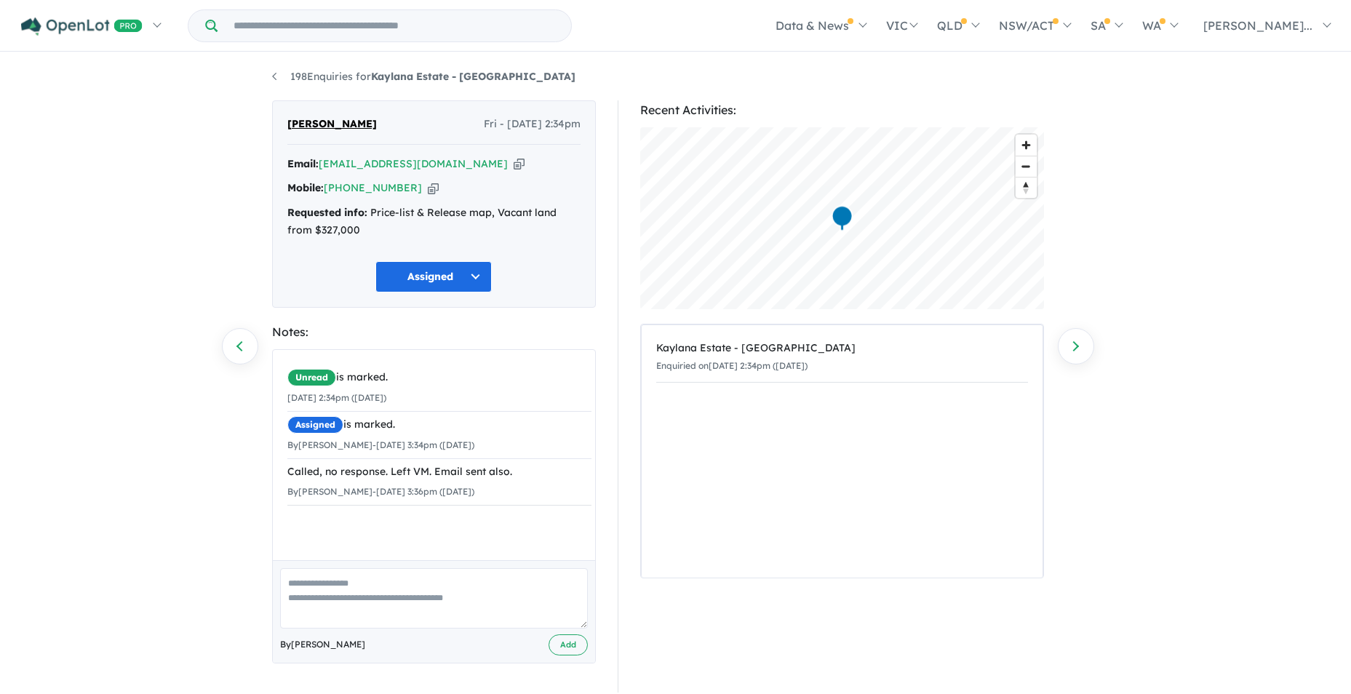
click at [334, 587] on textarea at bounding box center [434, 598] width 308 height 60
click at [484, 599] on textarea "**********" at bounding box center [434, 598] width 308 height 60
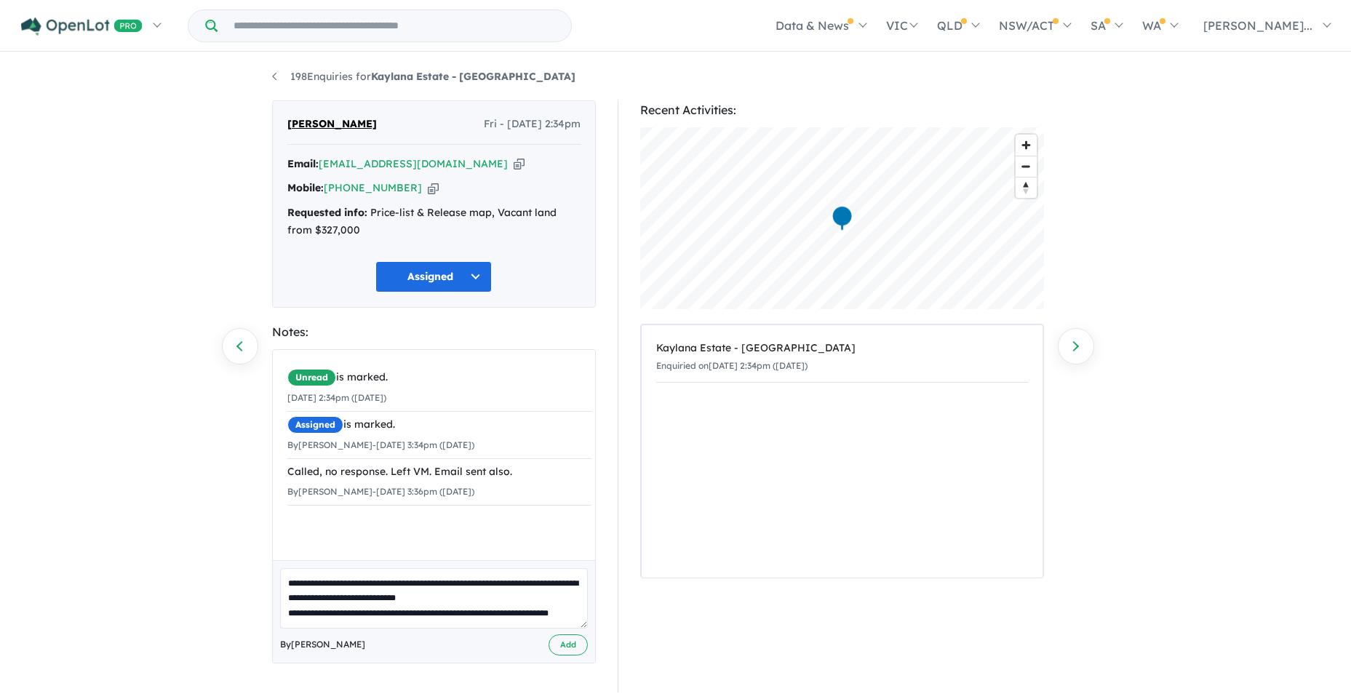
scroll to position [6, 0]
click at [369, 620] on textarea "**********" at bounding box center [434, 598] width 308 height 60
drag, startPoint x: 410, startPoint y: 609, endPoint x: 380, endPoint y: 621, distance: 33.0
click at [380, 623] on textarea "**********" at bounding box center [434, 598] width 308 height 60
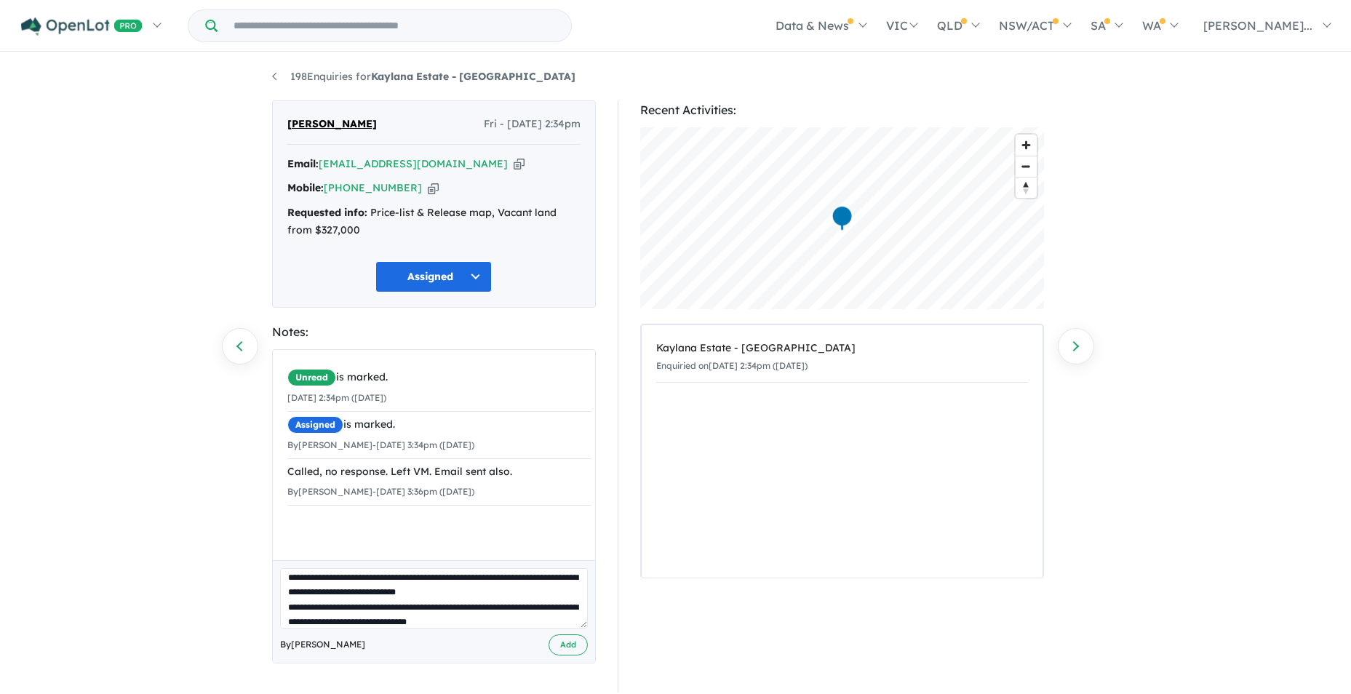
click at [503, 610] on textarea "**********" at bounding box center [434, 598] width 308 height 60
click at [497, 620] on textarea "**********" at bounding box center [434, 598] width 308 height 60
click at [441, 618] on textarea "**********" at bounding box center [434, 598] width 308 height 60
type textarea "**********"
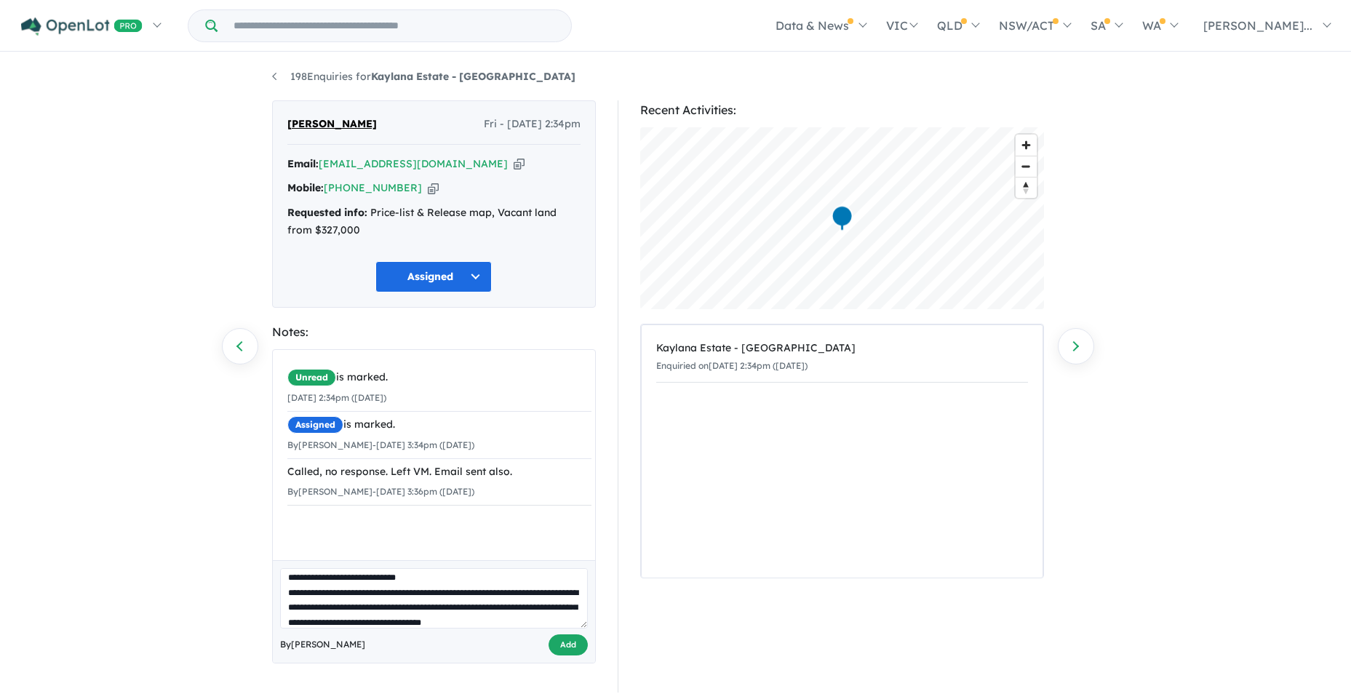
click at [573, 642] on button "Add" at bounding box center [567, 644] width 39 height 21
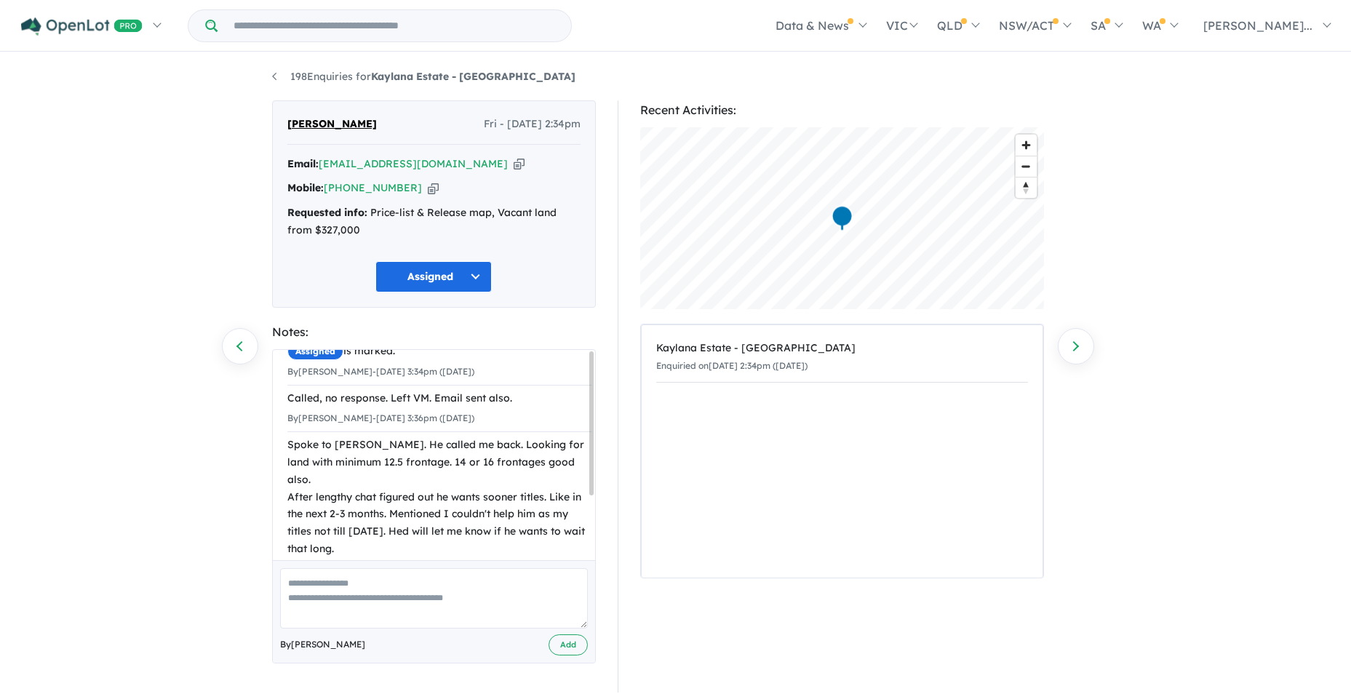
scroll to position [0, 0]
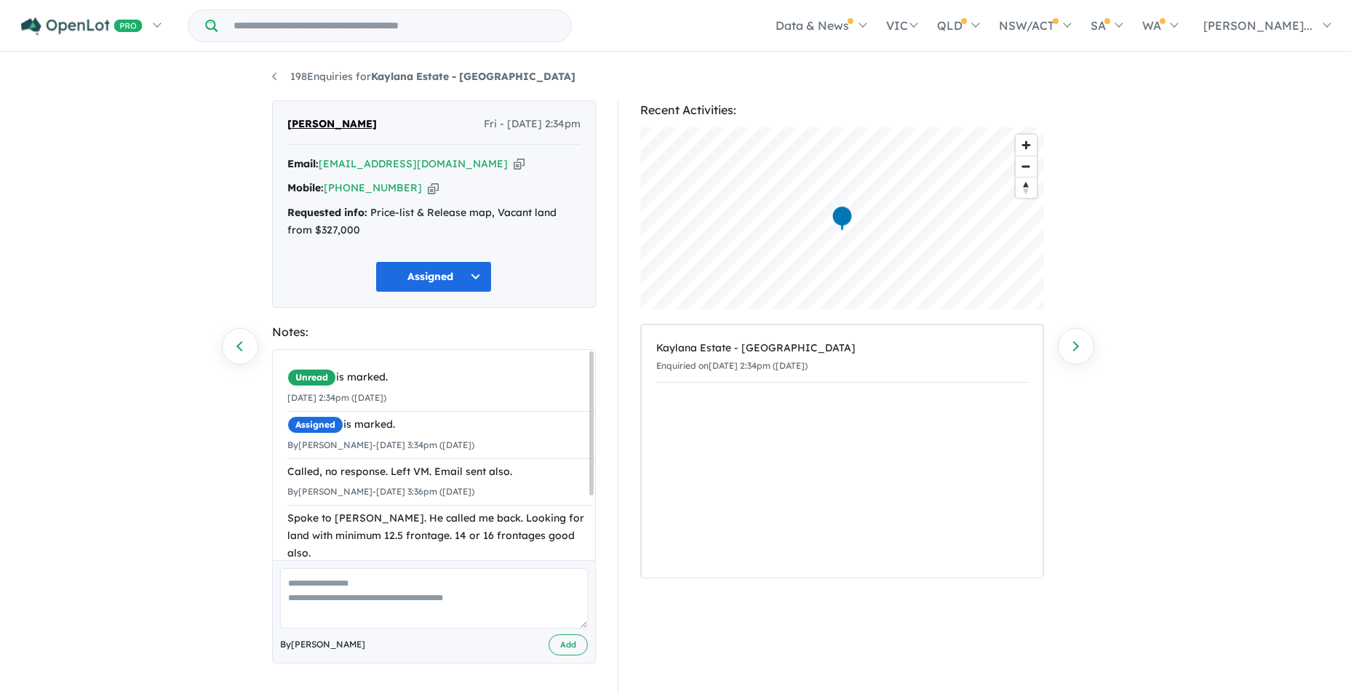
click at [474, 272] on button "Assigned" at bounding box center [433, 276] width 116 height 31
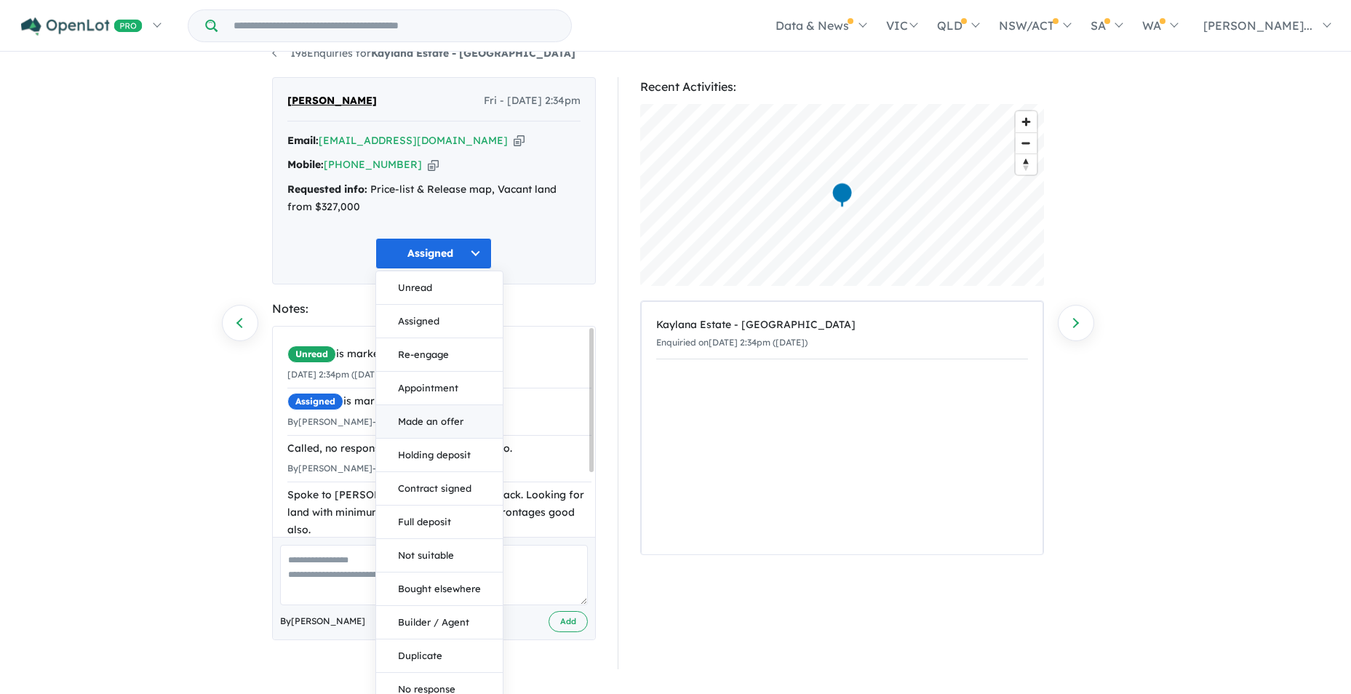
scroll to position [36, 0]
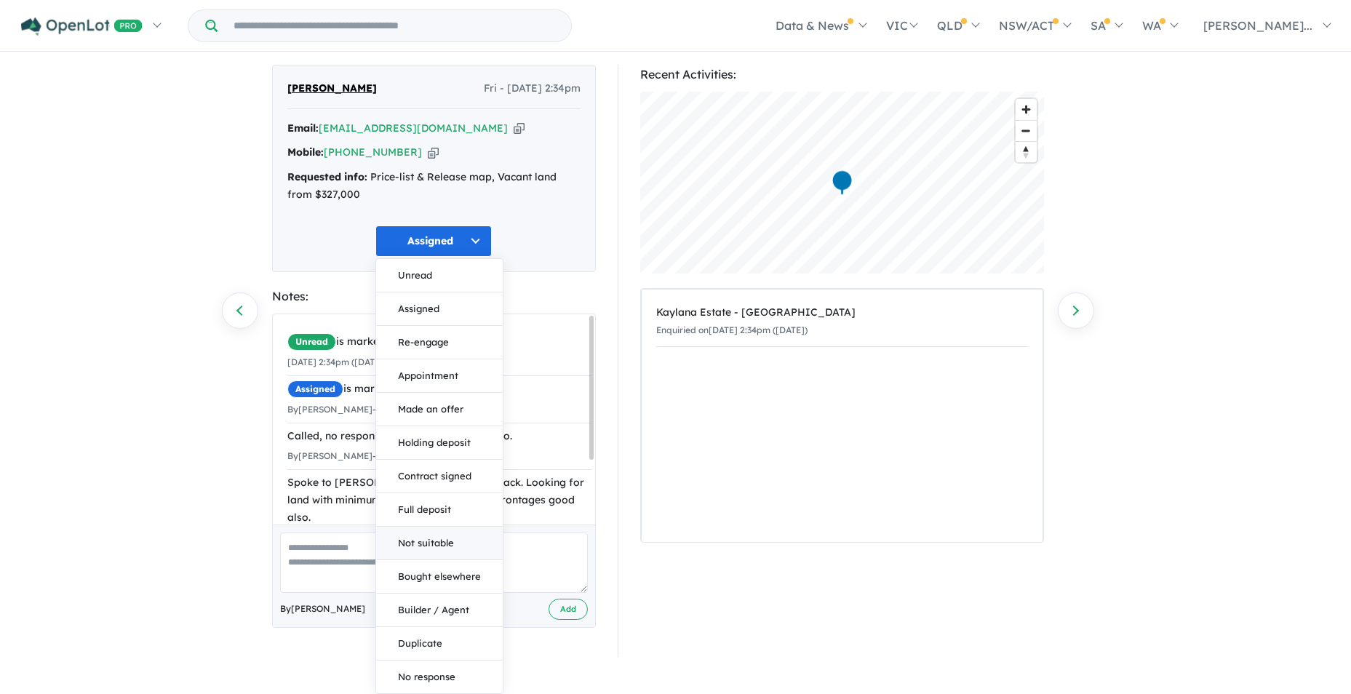
click at [447, 543] on button "Not suitable" at bounding box center [439, 543] width 127 height 33
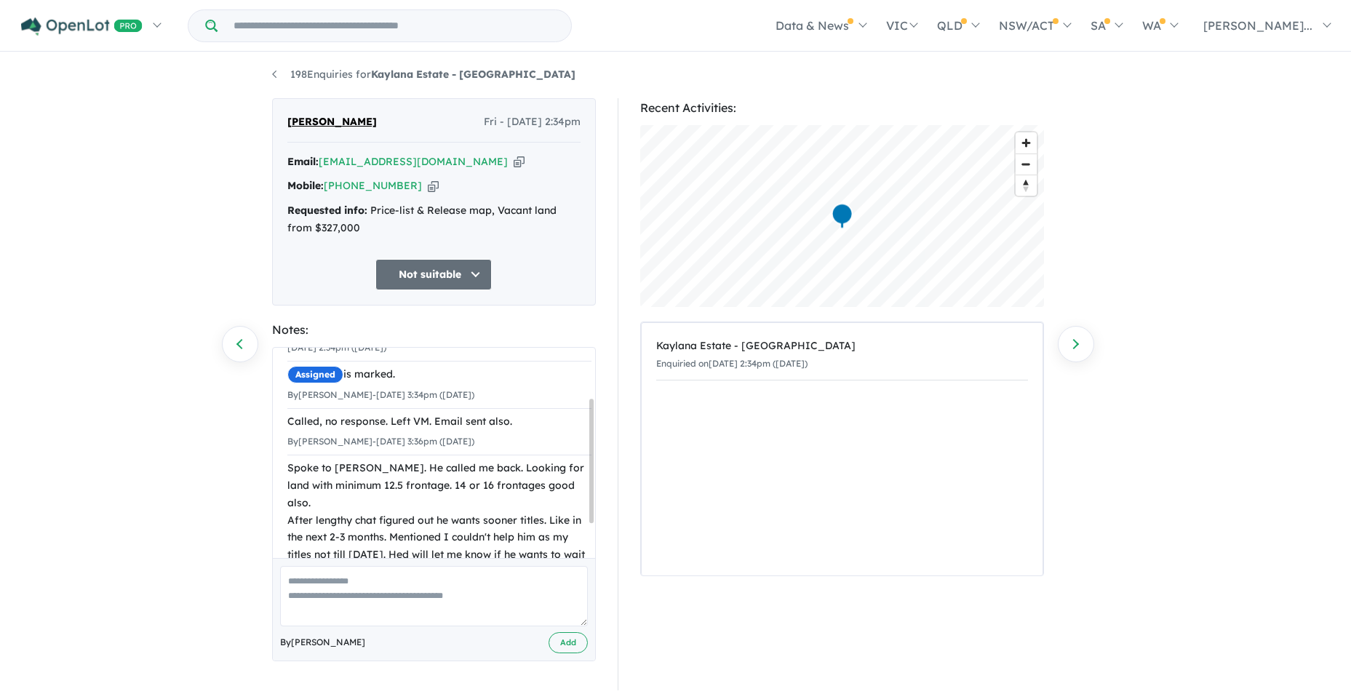
scroll to position [0, 0]
